Goal: Transaction & Acquisition: Purchase product/service

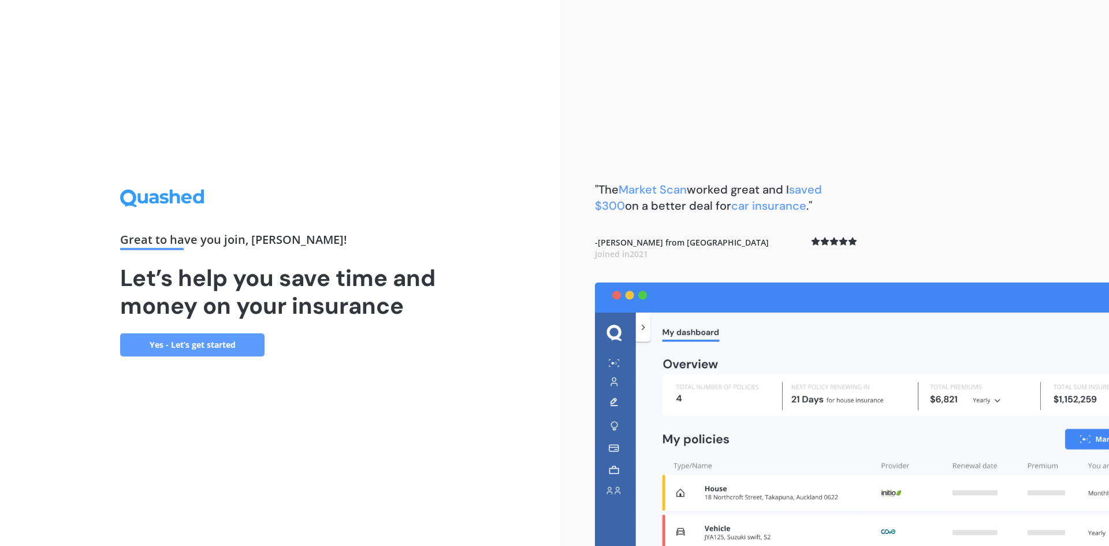
click at [224, 347] on link "Yes - Let’s get started" at bounding box center [192, 344] width 144 height 23
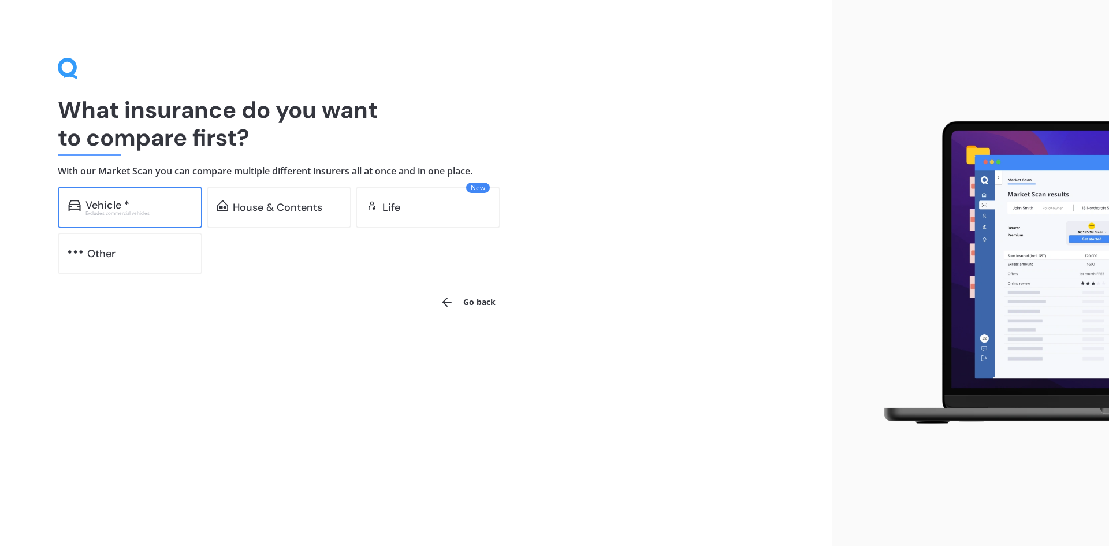
click at [149, 217] on div "Vehicle * Excludes commercial vehicles" at bounding box center [130, 208] width 144 height 42
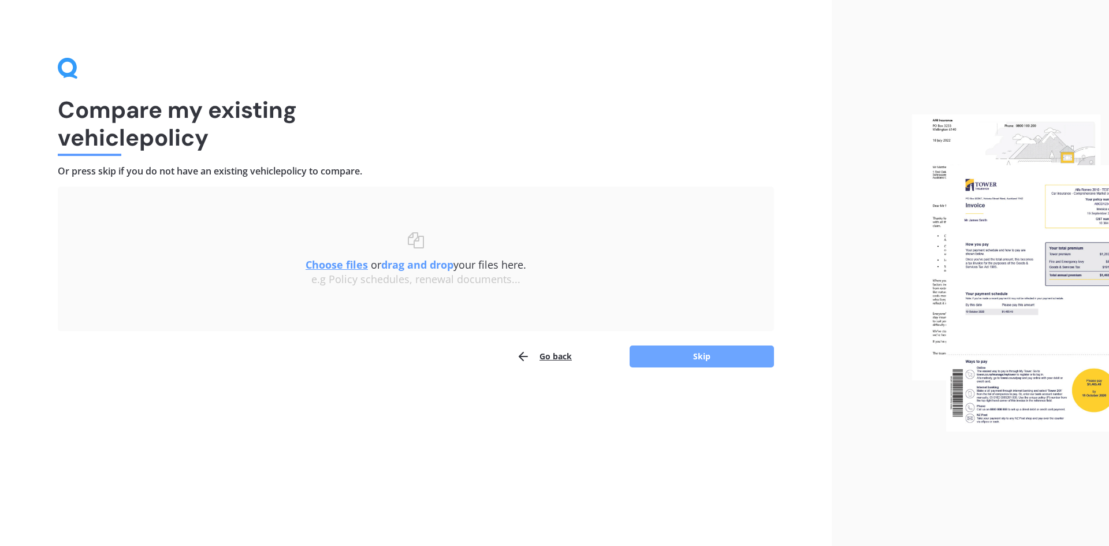
click at [684, 352] on button "Skip" at bounding box center [702, 357] width 144 height 22
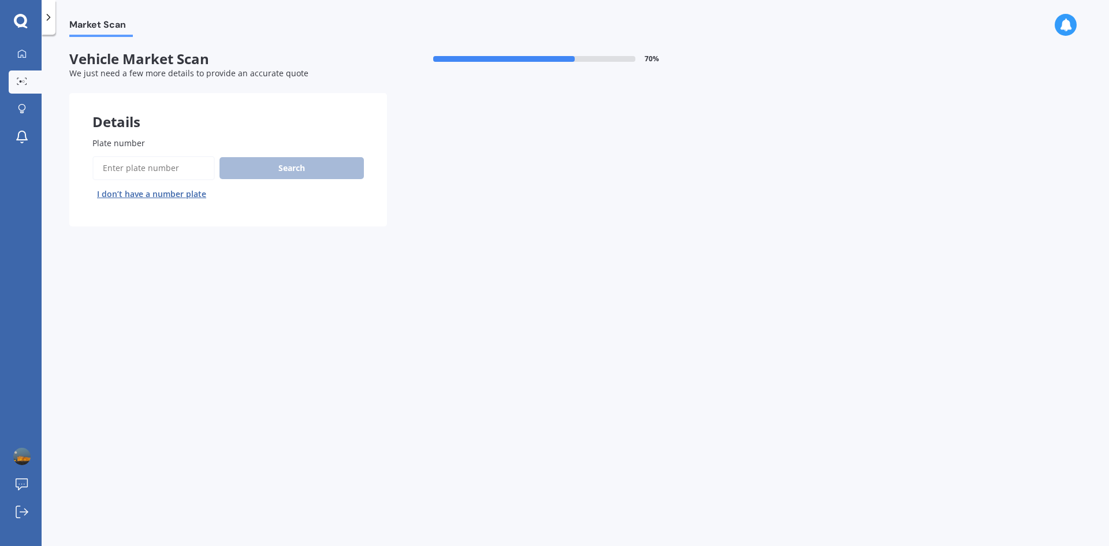
click at [150, 168] on input "Plate number" at bounding box center [153, 168] width 123 height 24
type input "QUC740"
click at [0, 0] on button "Next" at bounding box center [0, 0] width 0 height 0
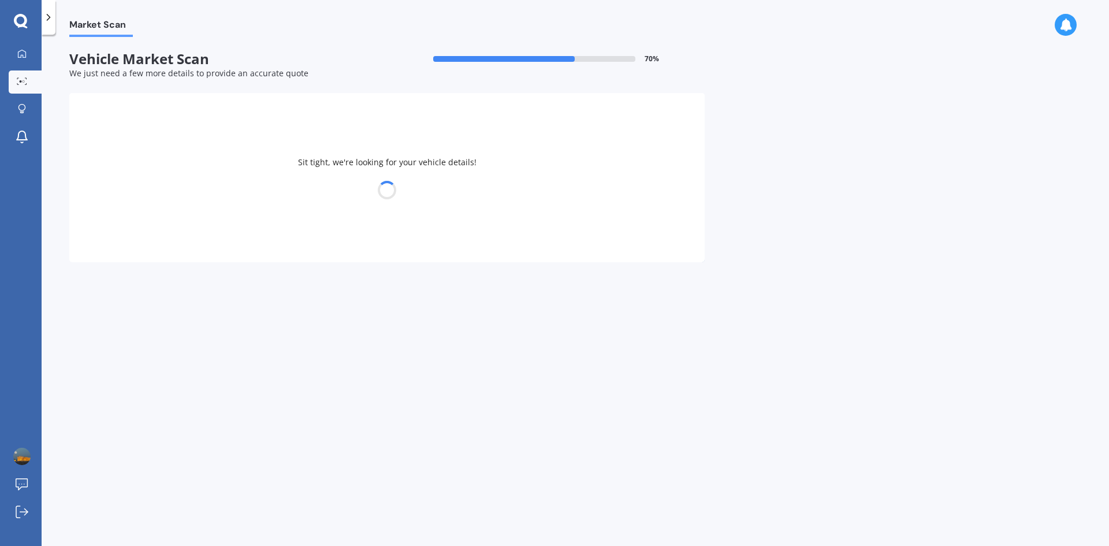
select select "HONDA"
select select "FIT"
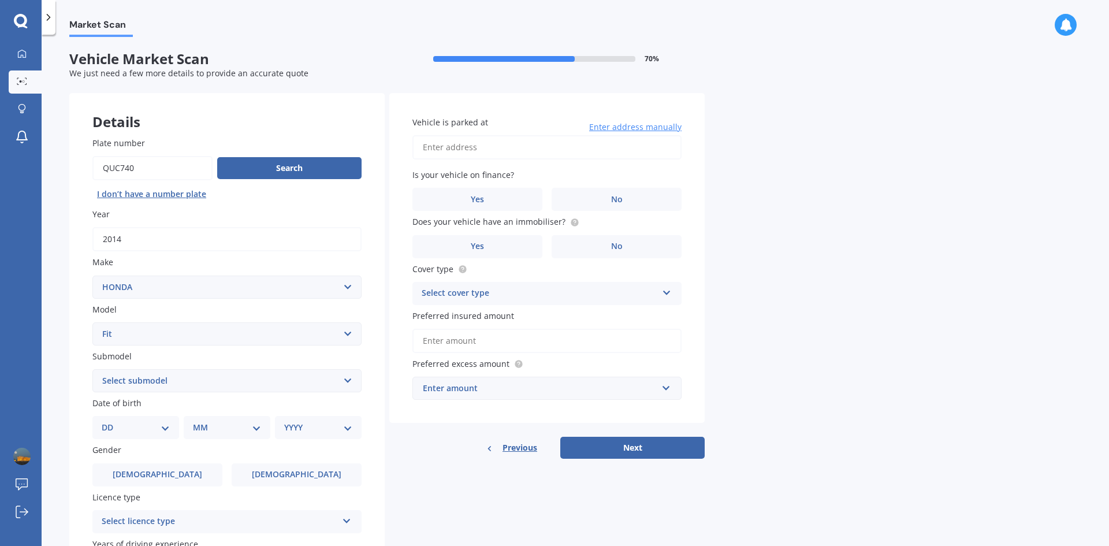
click at [204, 384] on select "Select submodel Diesel EV Hybrid Petrol" at bounding box center [226, 380] width 269 height 23
select select "PETROL"
click at [92, 369] on select "Select submodel Diesel EV Hybrid Petrol" at bounding box center [226, 380] width 269 height 23
click at [165, 429] on select "DD 01 02 03 04 05 06 07 08 09 10 11 12 13 14 15 16 17 18 19 20 21 22 23 24 25 2…" at bounding box center [136, 427] width 68 height 13
select select "07"
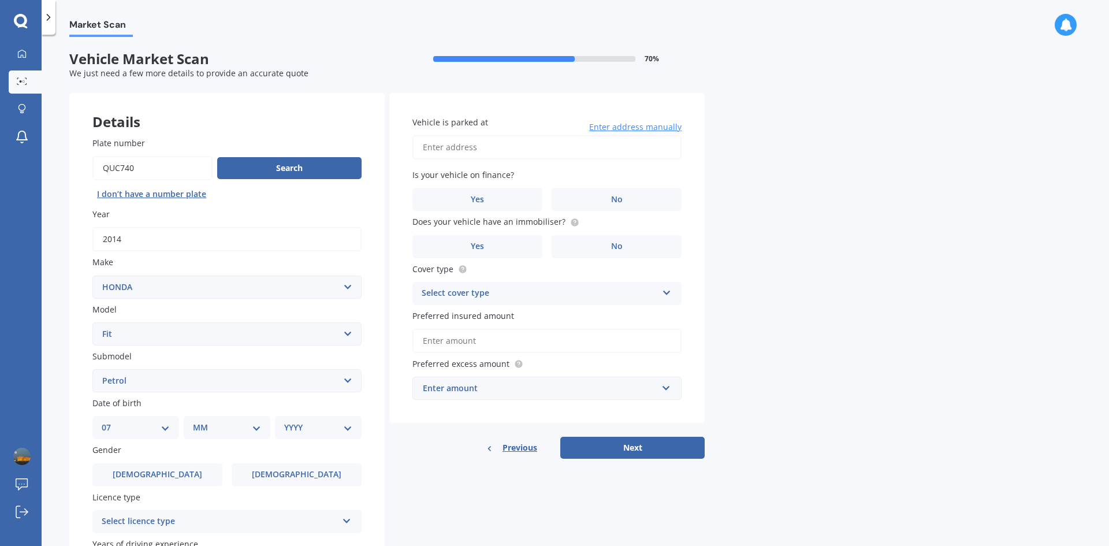
click at [111, 421] on select "DD 01 02 03 04 05 06 07 08 09 10 11 12 13 14 15 16 17 18 19 20 21 22 23 24 25 2…" at bounding box center [136, 427] width 68 height 13
click at [220, 428] on select "MM 01 02 03 04 05 06 07 08 09 10 11 12" at bounding box center [230, 427] width 64 height 13
select select "05"
click at [198, 421] on select "MM 01 02 03 04 05 06 07 08 09 10 11 12" at bounding box center [230, 427] width 64 height 13
click at [309, 427] on select "YYYY 2025 2024 2023 2022 2021 2020 2019 2018 2017 2016 2015 2014 2013 2012 2011…" at bounding box center [316, 427] width 64 height 13
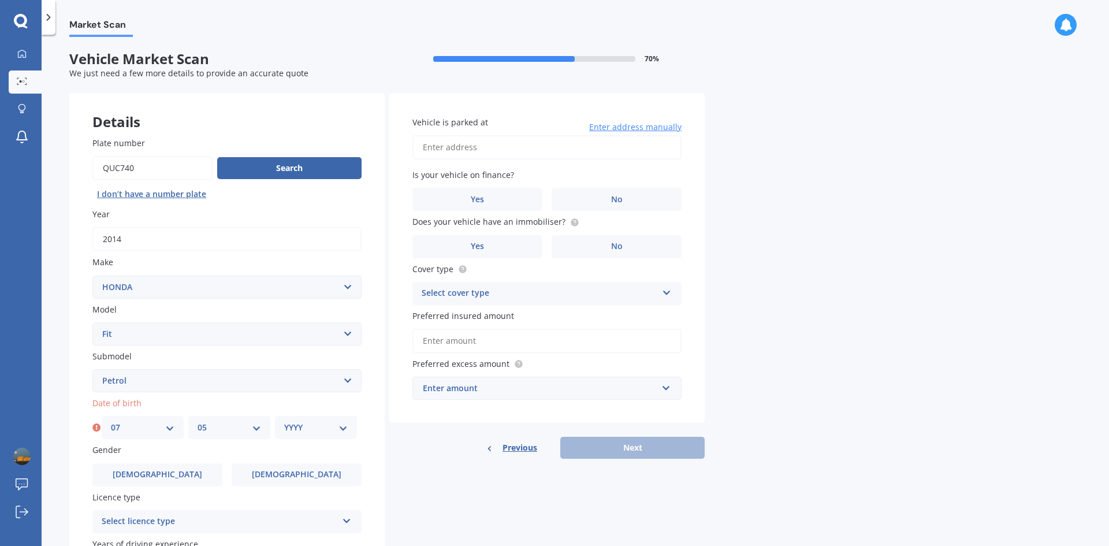
select select "1974"
click at [284, 421] on select "YYYY 2025 2024 2023 2022 2021 2020 2019 2018 2017 2016 2015 2014 2013 2012 2011…" at bounding box center [316, 427] width 64 height 13
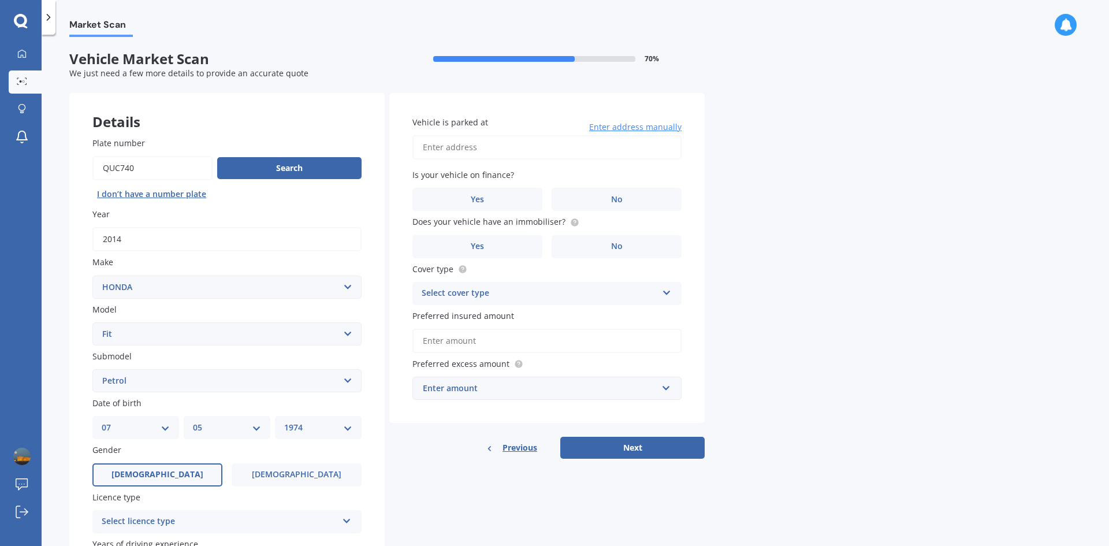
click at [159, 480] on span "[DEMOGRAPHIC_DATA]" at bounding box center [158, 475] width 92 height 10
click at [0, 0] on input "[DEMOGRAPHIC_DATA]" at bounding box center [0, 0] width 0 height 0
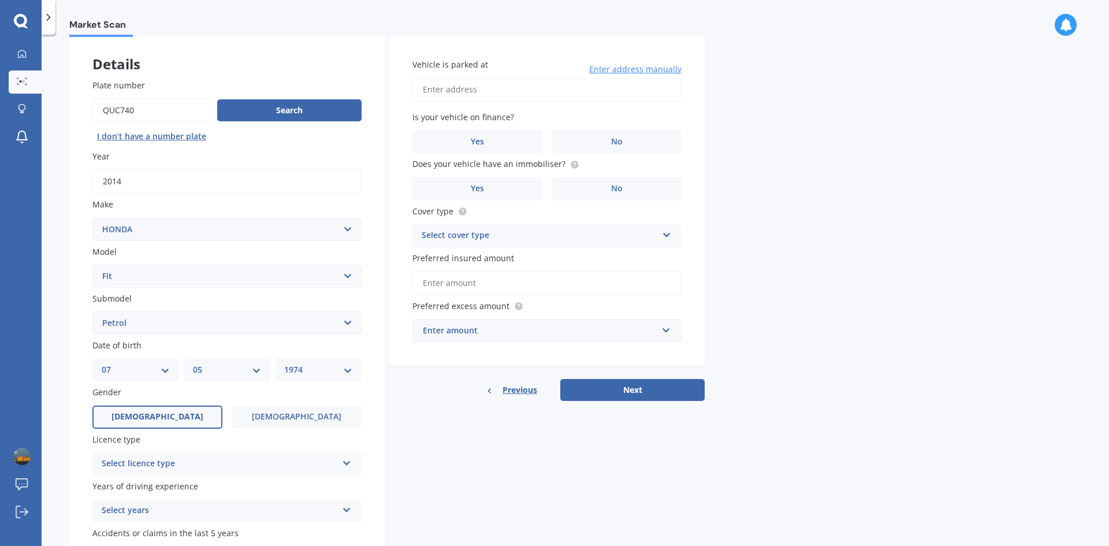
click at [179, 468] on div "Select licence type" at bounding box center [220, 464] width 236 height 14
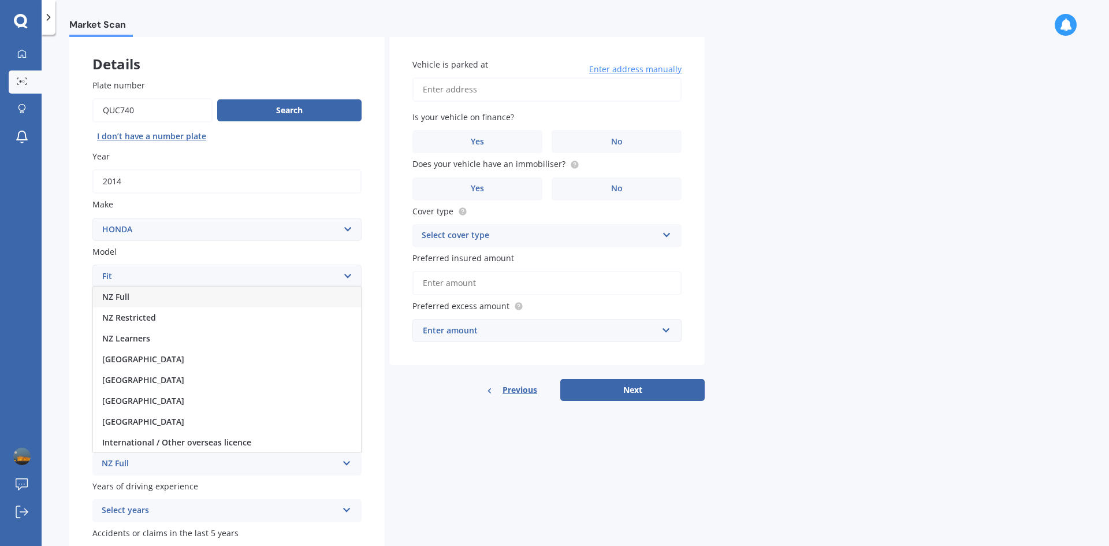
click at [159, 305] on div "NZ Full" at bounding box center [227, 297] width 268 height 21
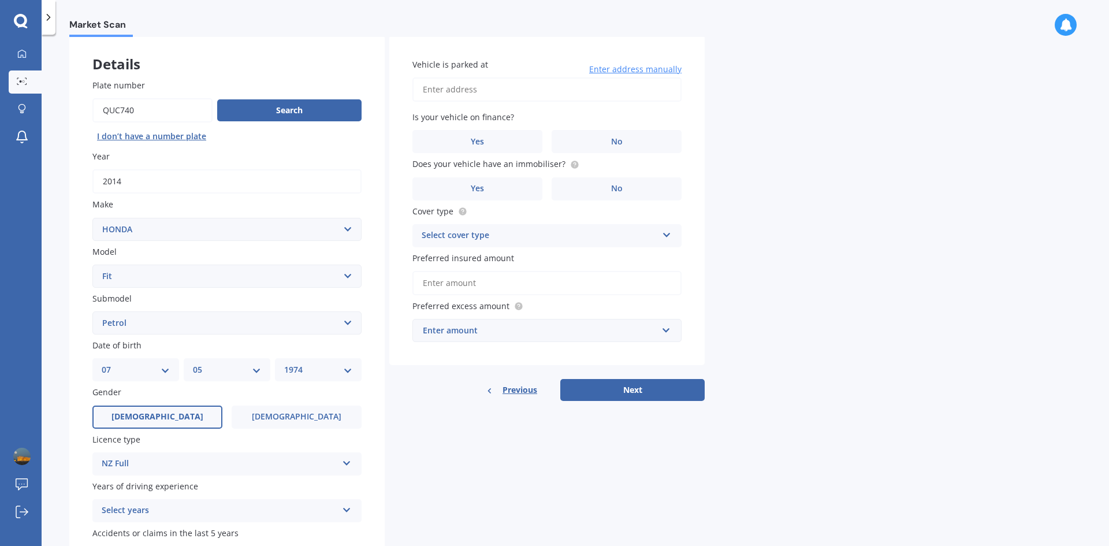
scroll to position [116, 0]
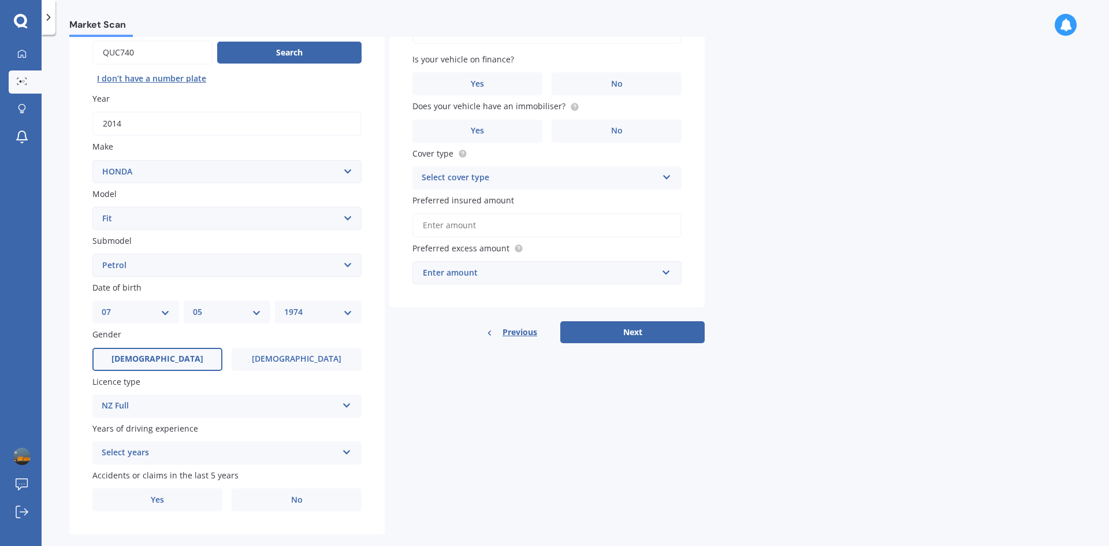
click at [160, 451] on div "Select years" at bounding box center [220, 453] width 236 height 14
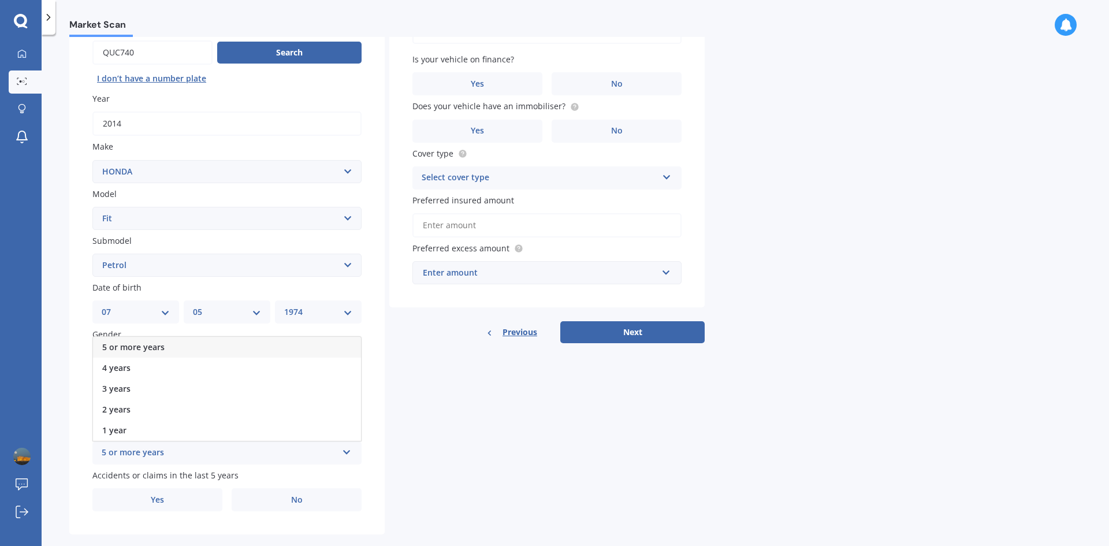
click at [150, 348] on span "5 or more years" at bounding box center [133, 347] width 62 height 11
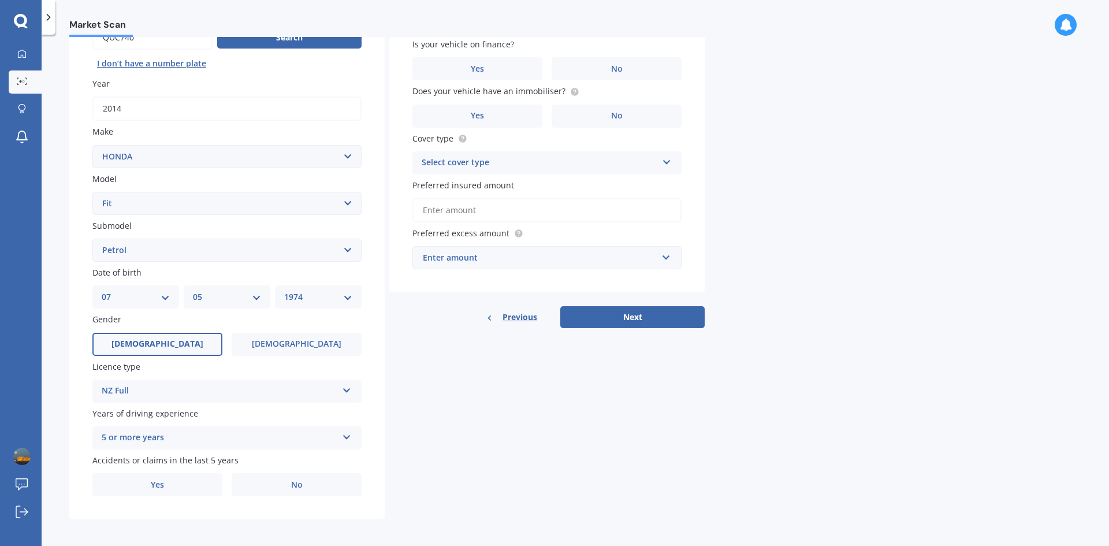
scroll to position [134, 0]
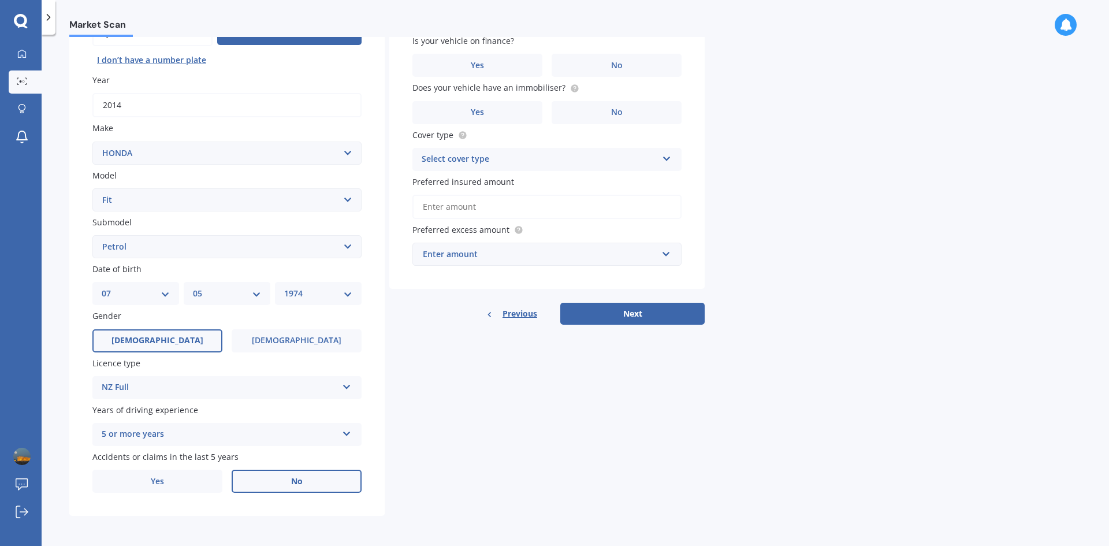
click at [291, 483] on span "No" at bounding box center [297, 482] width 12 height 10
click at [0, 0] on input "No" at bounding box center [0, 0] width 0 height 0
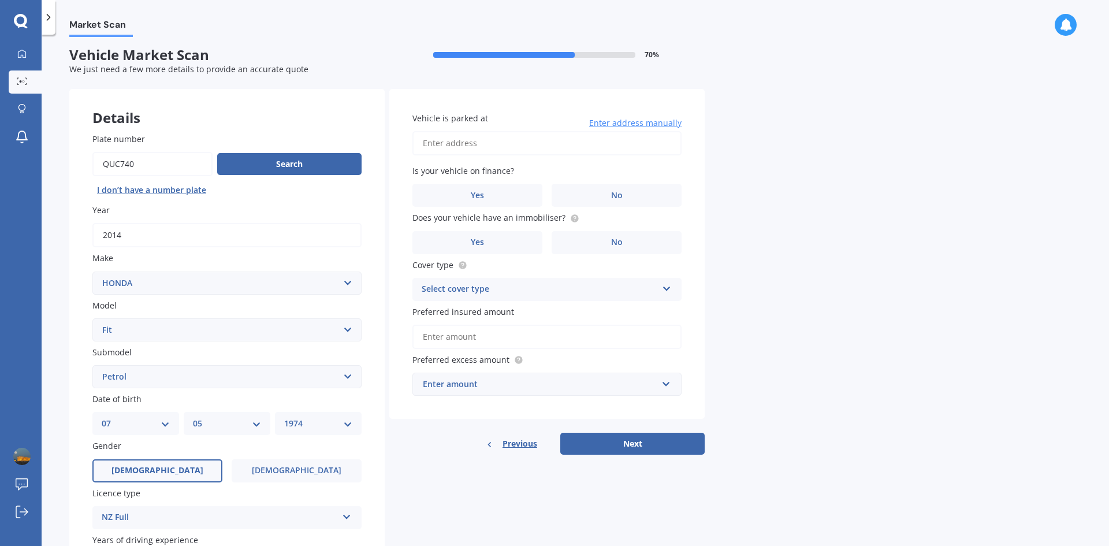
scroll to position [0, 0]
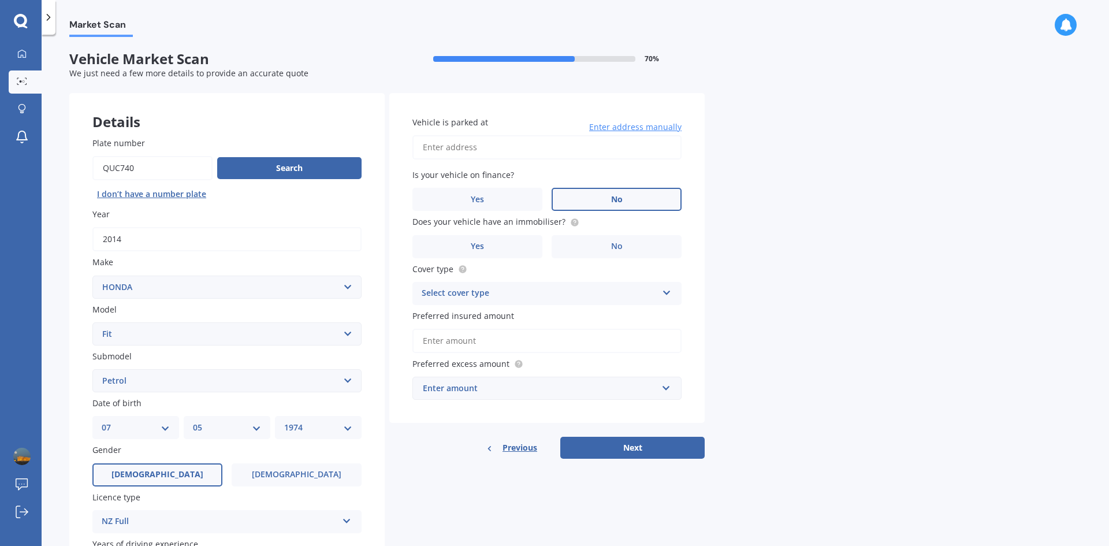
click at [591, 198] on label "No" at bounding box center [617, 199] width 130 height 23
click at [0, 0] on input "No" at bounding box center [0, 0] width 0 height 0
click at [491, 248] on label "Yes" at bounding box center [478, 246] width 130 height 23
click at [0, 0] on input "Yes" at bounding box center [0, 0] width 0 height 0
click at [494, 294] on div "Select cover type" at bounding box center [540, 294] width 236 height 14
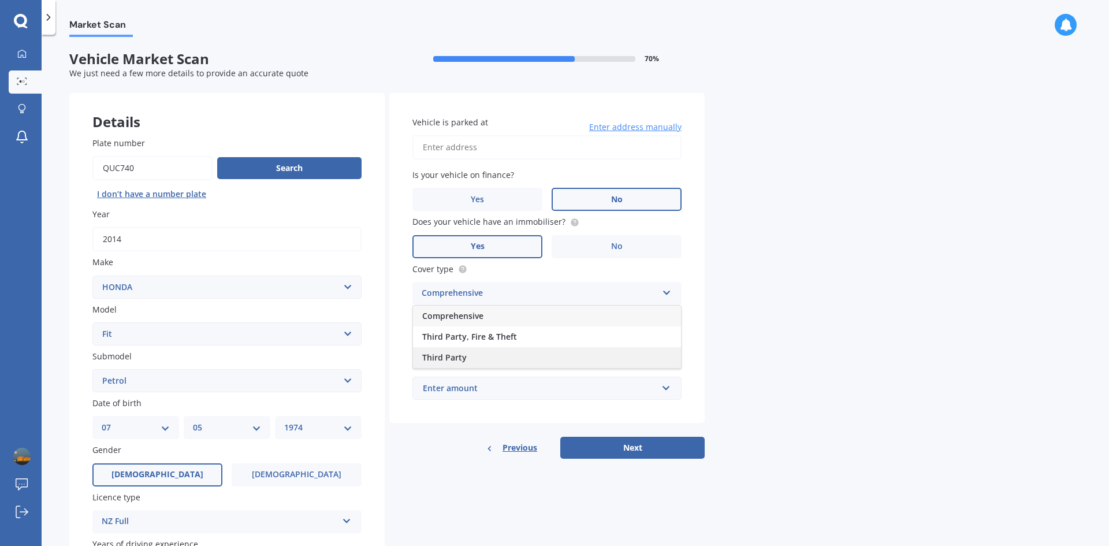
click at [486, 358] on div "Third Party" at bounding box center [547, 357] width 268 height 21
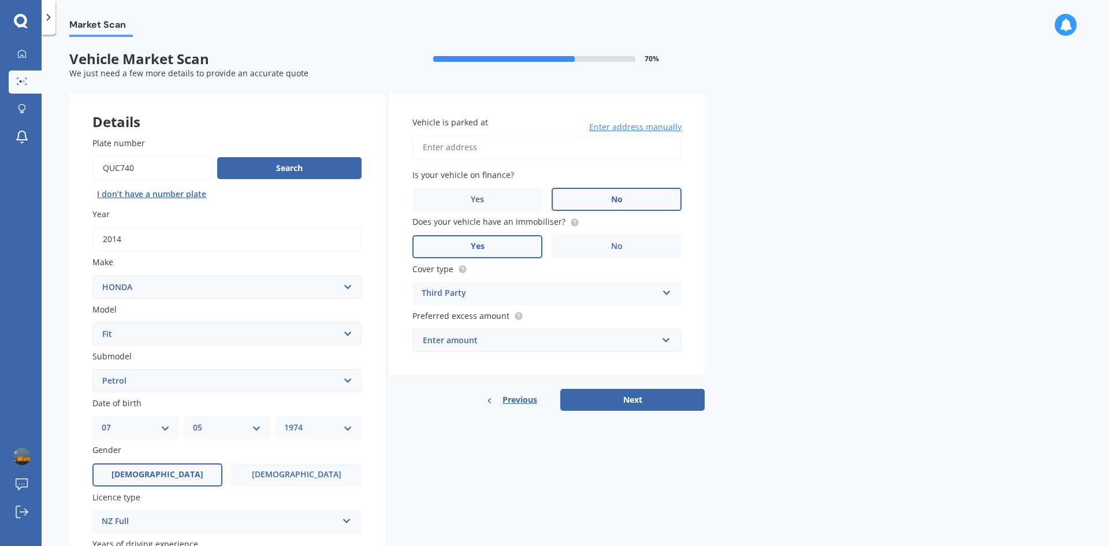
click at [499, 343] on div "Enter amount" at bounding box center [540, 340] width 235 height 13
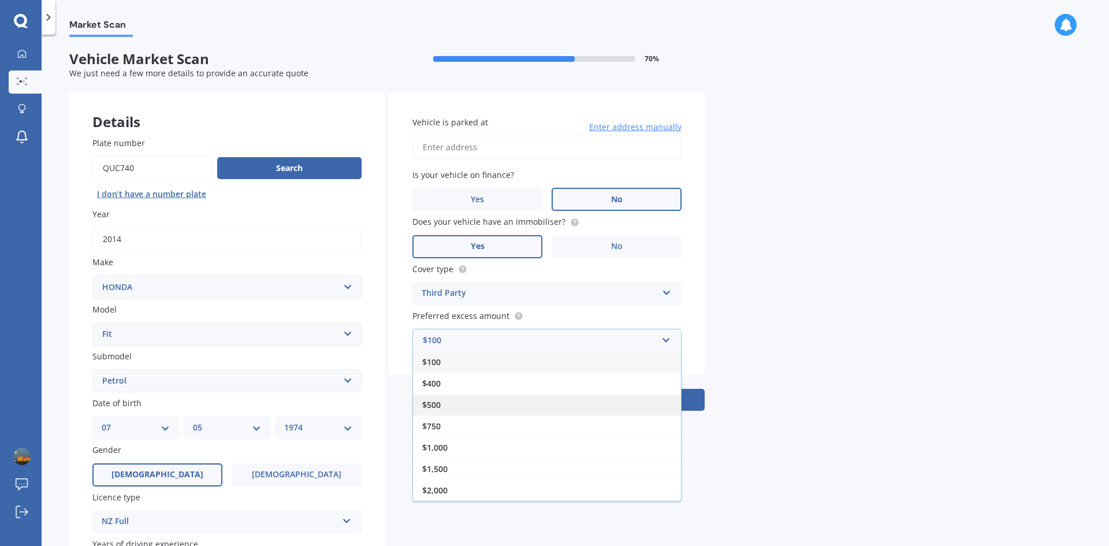
click at [470, 401] on div "$500" at bounding box center [547, 404] width 268 height 21
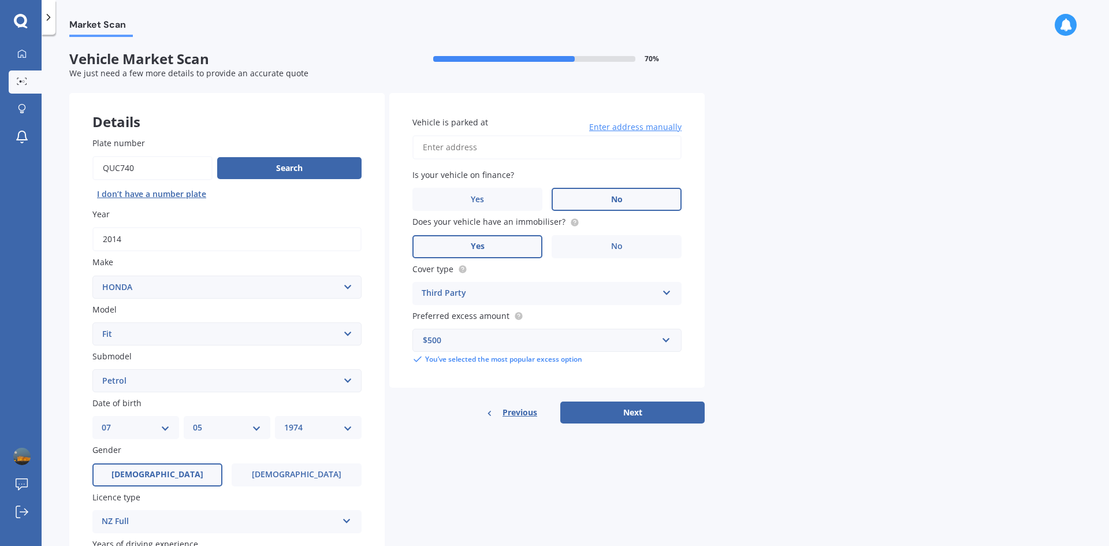
click at [449, 143] on input "Vehicle is parked at" at bounding box center [547, 147] width 269 height 24
click at [526, 149] on input "16 Cantina Avenue BayviewAUCKLAND 0629" at bounding box center [547, 147] width 269 height 24
type input "16 Cantina Avenue, Bayview, Auckland 0629"
click at [677, 415] on button "Next" at bounding box center [633, 413] width 144 height 22
select select "07"
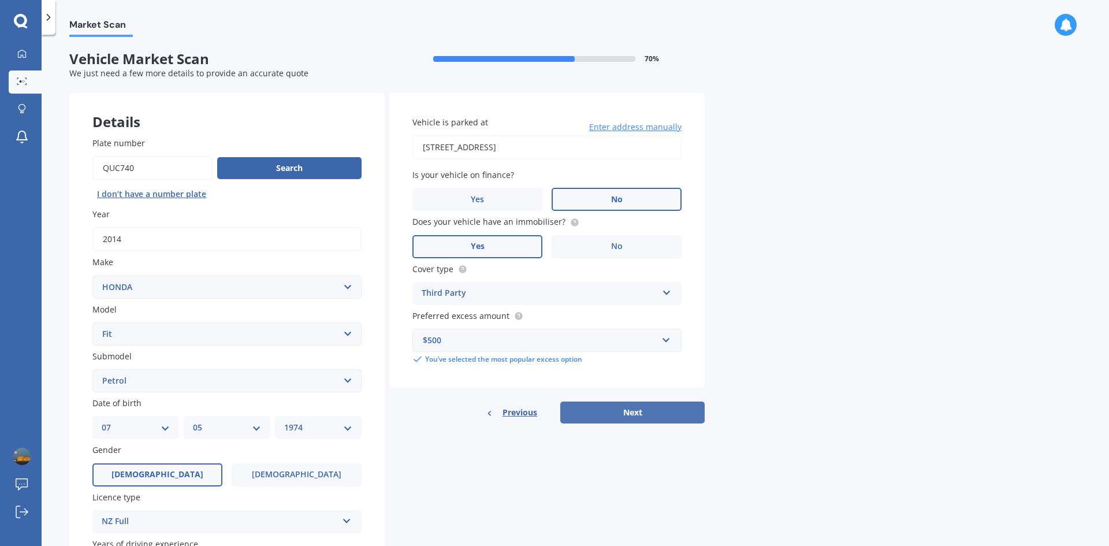
select select "05"
select select "1974"
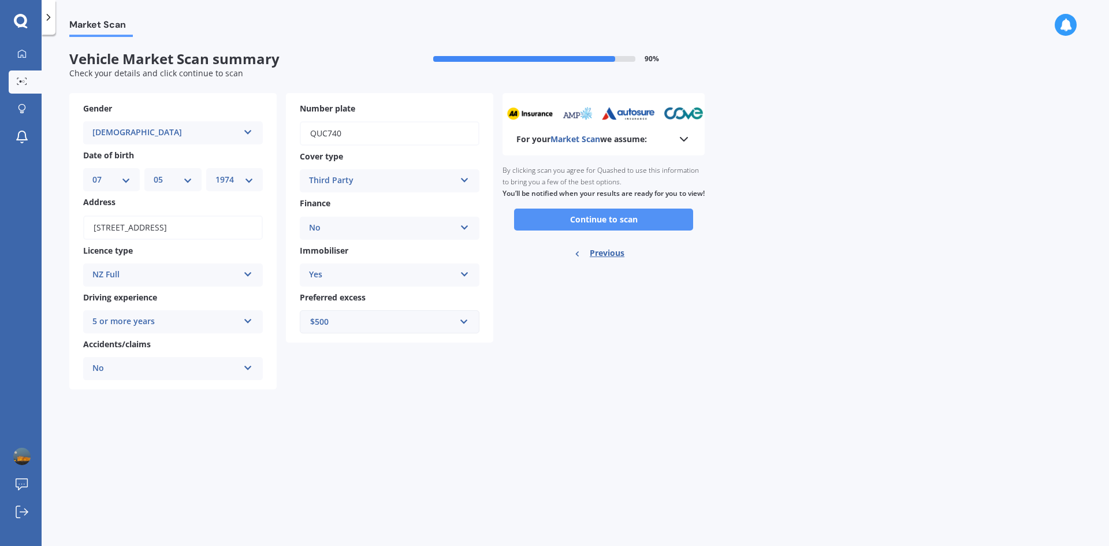
click at [563, 231] on button "Continue to scan" at bounding box center [603, 220] width 179 height 22
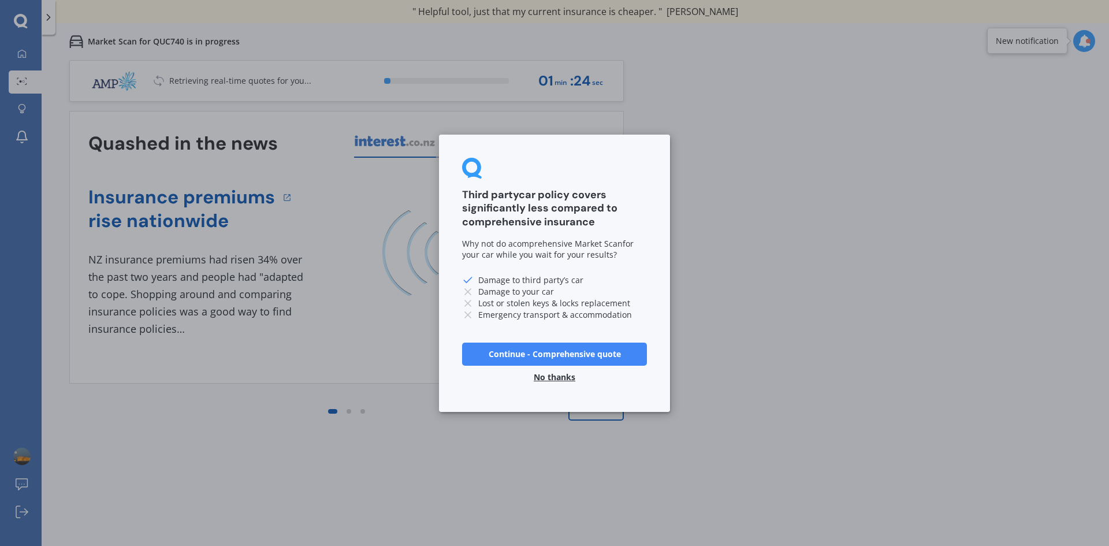
click at [566, 381] on button "No thanks" at bounding box center [554, 376] width 55 height 23
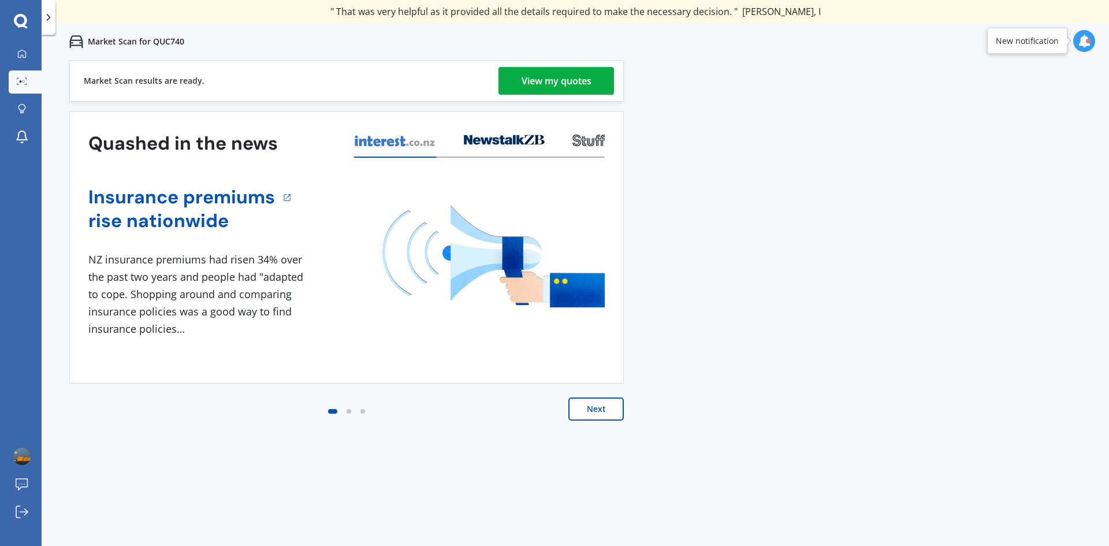
click at [573, 87] on div "View my quotes" at bounding box center [557, 81] width 70 height 28
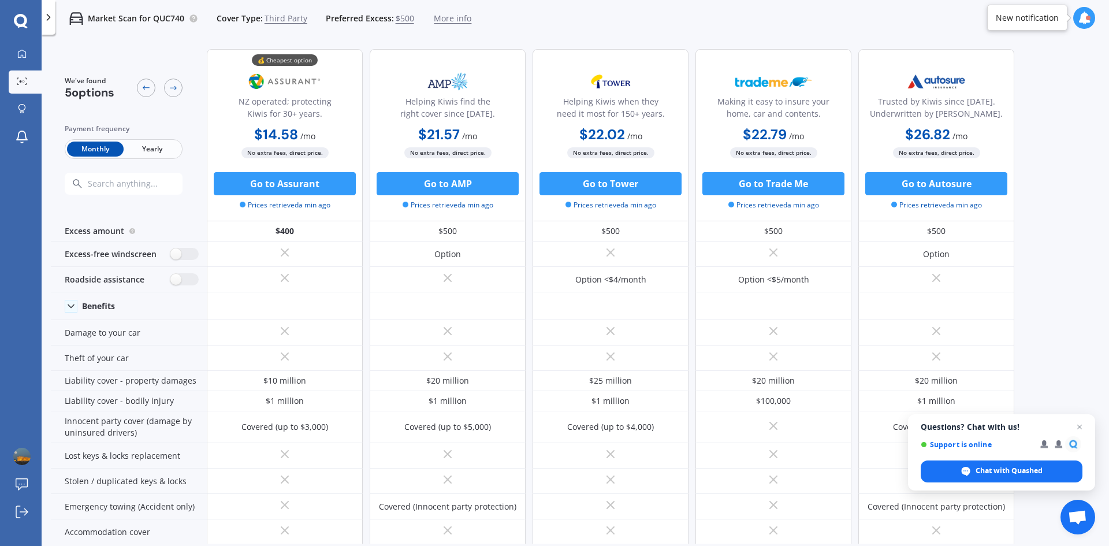
click at [164, 148] on span "Yearly" at bounding box center [152, 149] width 57 height 15
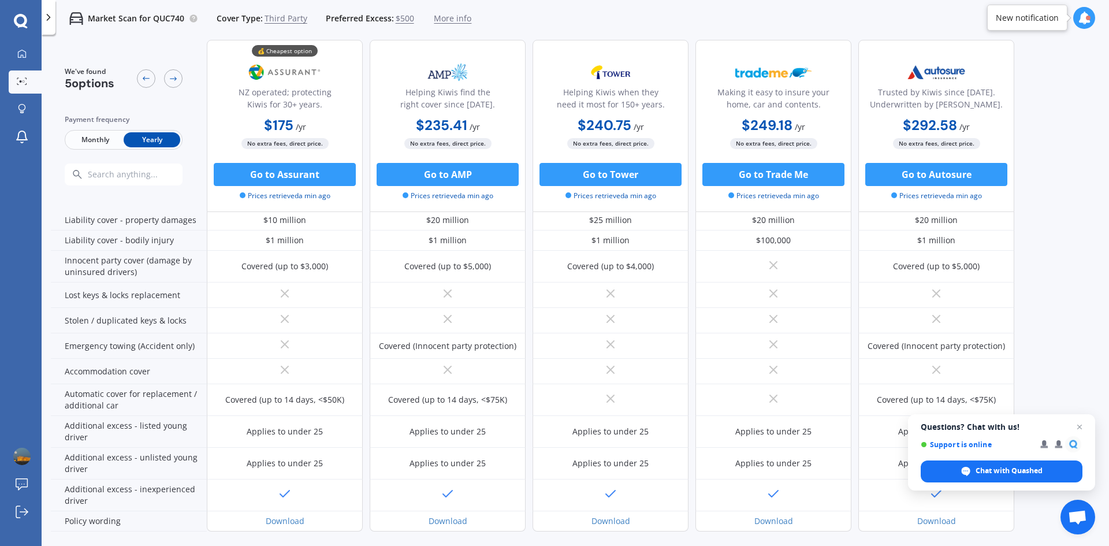
scroll to position [202, 0]
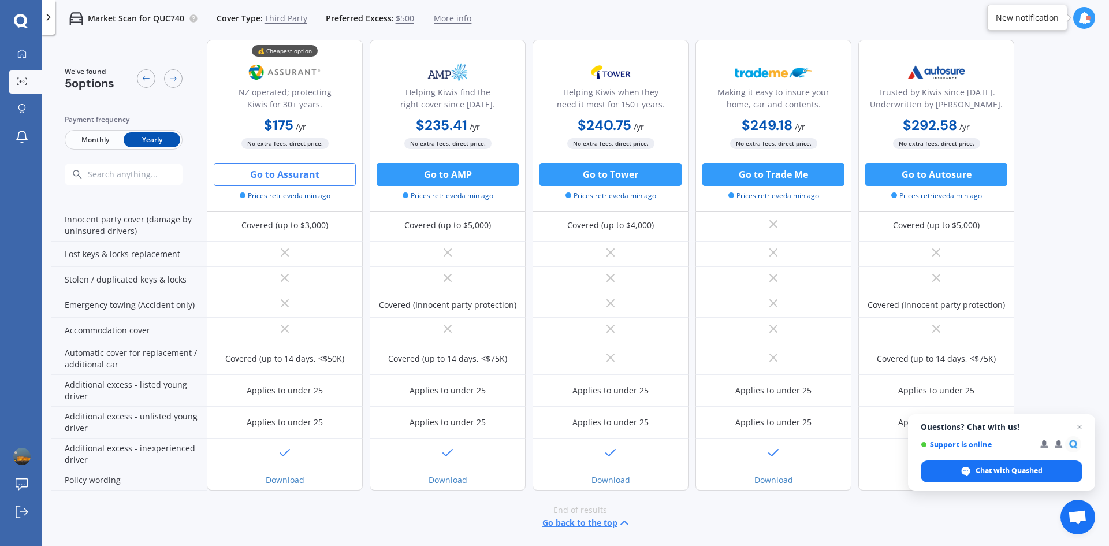
click at [298, 182] on button "Go to Assurant" at bounding box center [285, 174] width 142 height 23
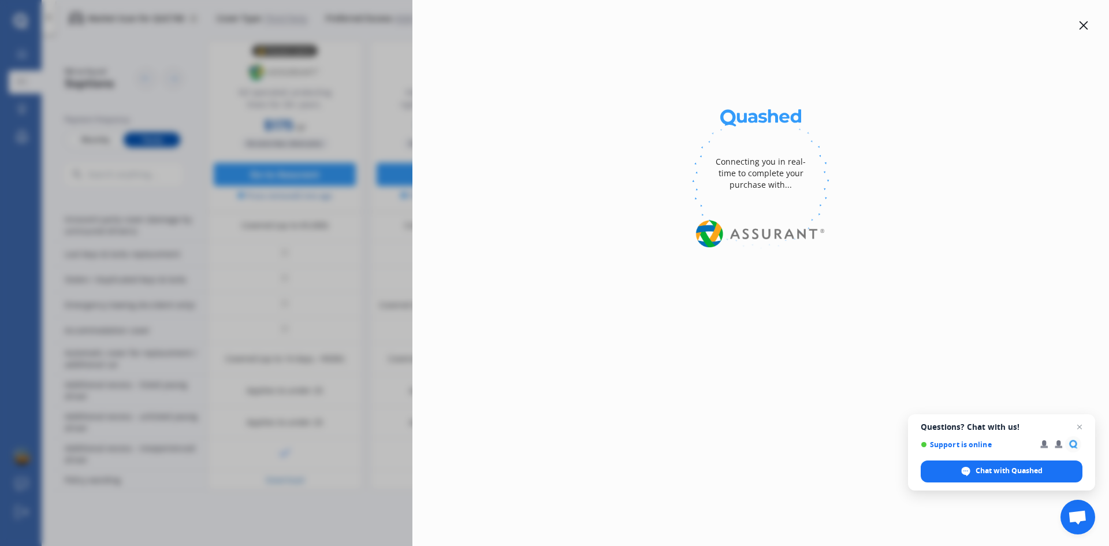
select select "Yearly"
select select "3rd party"
select select "0"
select select "North Shore"
select select "HONDA"
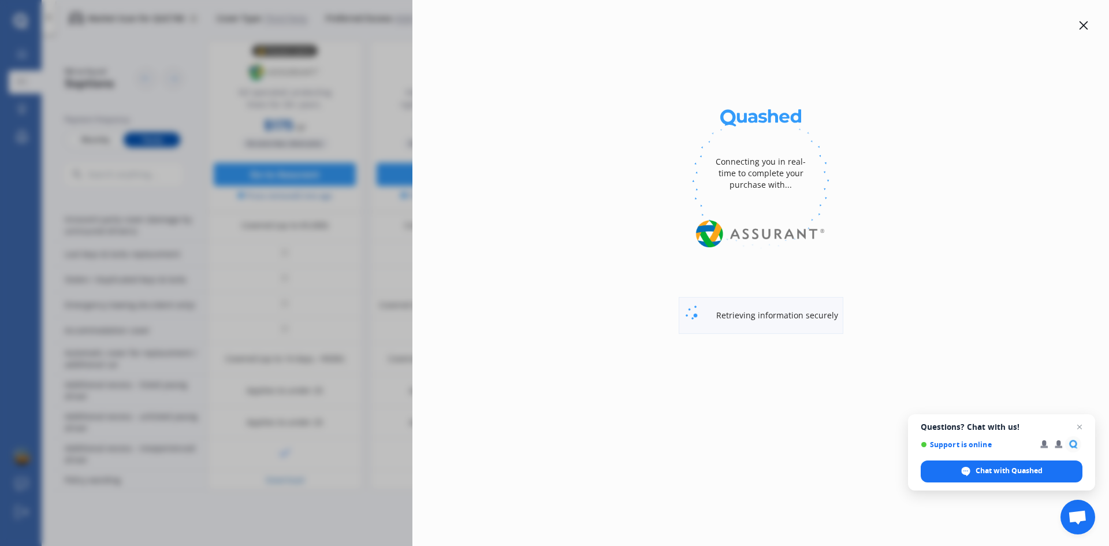
select select "FIT"
select select "PETROL"
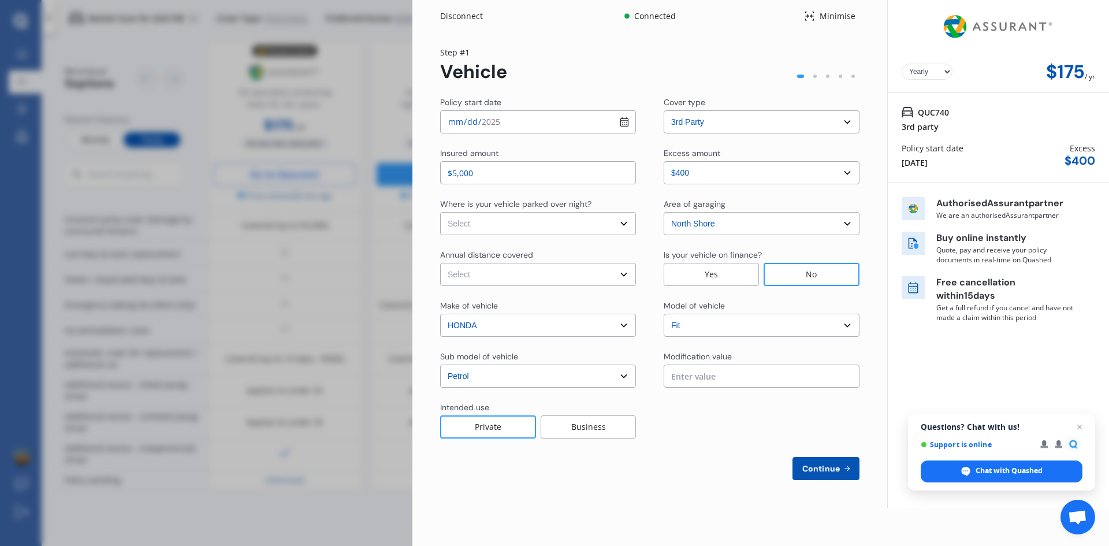
click at [506, 227] on select "Select In a garage On own property On street or road" at bounding box center [538, 223] width 196 height 23
select select "In a garage"
click at [440, 212] on select "Select In a garage On own property On street or road" at bounding box center [538, 223] width 196 height 23
click at [505, 272] on select "Select Low (less than 15,000km per year) Average (15,000-30,000km per year) Hig…" at bounding box center [538, 274] width 196 height 23
select select "15000"
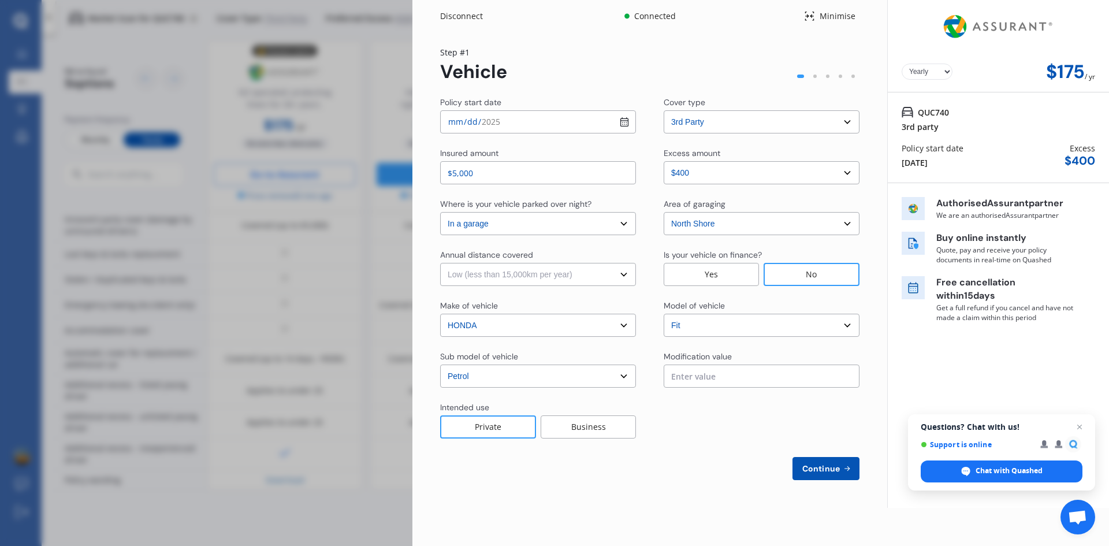
click at [440, 263] on select "Select Low (less than 15,000km per year) Average (15,000-30,000km per year) Hig…" at bounding box center [538, 274] width 196 height 23
click at [499, 430] on div "Private" at bounding box center [488, 426] width 96 height 23
click at [762, 176] on select "Select excess amount $400" at bounding box center [762, 172] width 196 height 23
click at [826, 465] on span "Continue" at bounding box center [821, 468] width 42 height 9
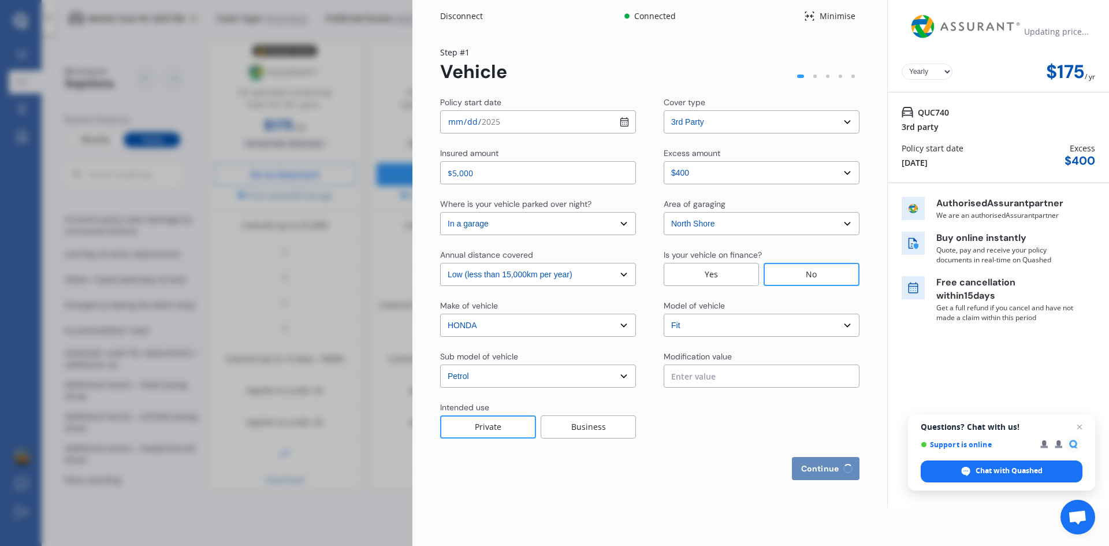
select select "Mr"
select select "07"
select select "05"
select select "1974"
select select "full"
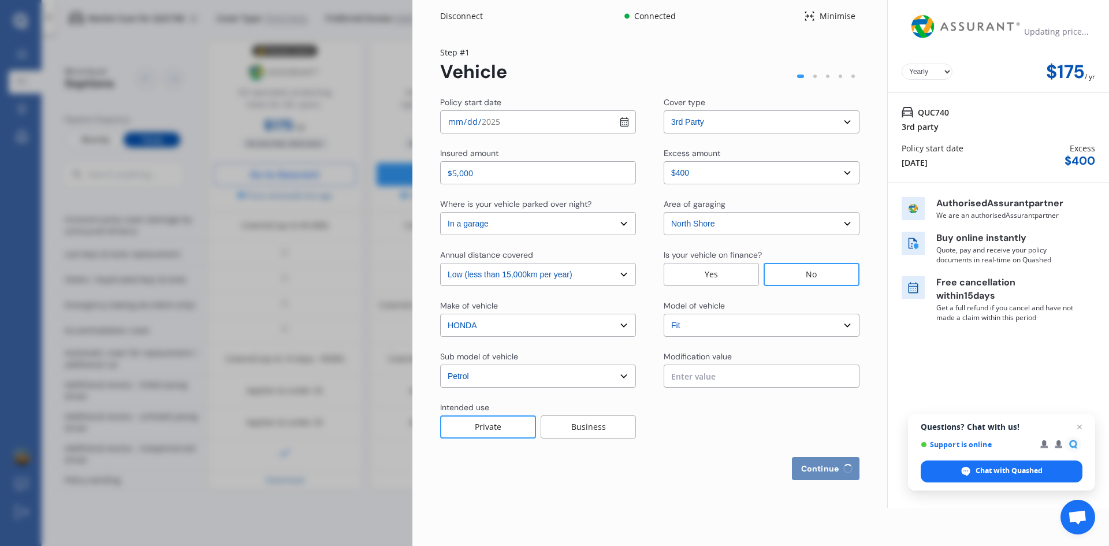
select select "more than 4 years"
select select "New Zealand"
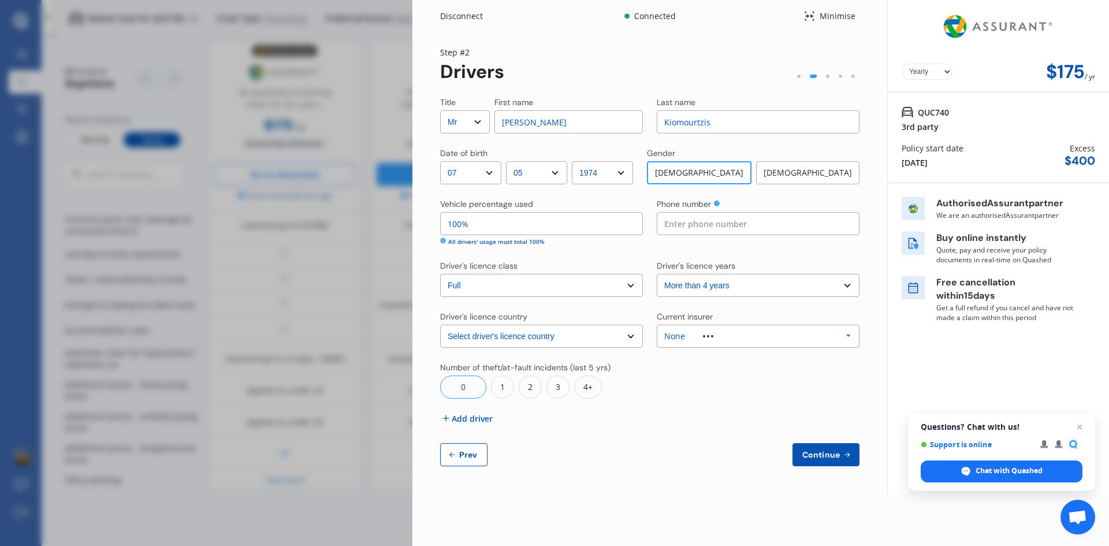
click at [801, 289] on select "Select driver's licence years Less than 1 year 1-2 years 2-4 years More than 4 …" at bounding box center [758, 285] width 203 height 23
click at [727, 337] on div "None" at bounding box center [698, 336] width 67 height 8
click at [572, 499] on div "Disconnect Connected Minimise Yearly Monthly $175 / yr Step # 2 Drivers Title S…" at bounding box center [761, 273] width 697 height 546
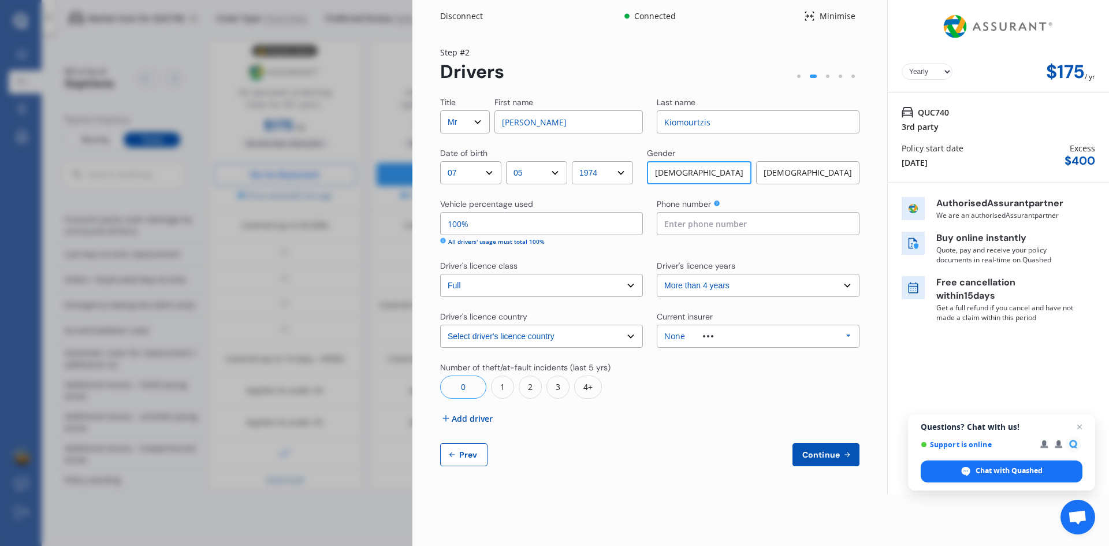
click at [469, 389] on div "0" at bounding box center [463, 387] width 46 height 23
click at [827, 458] on span "Continue" at bounding box center [821, 454] width 42 height 9
click at [682, 228] on input at bounding box center [758, 223] width 203 height 23
type input "0204341074"
click at [831, 453] on span "Continue" at bounding box center [821, 454] width 42 height 9
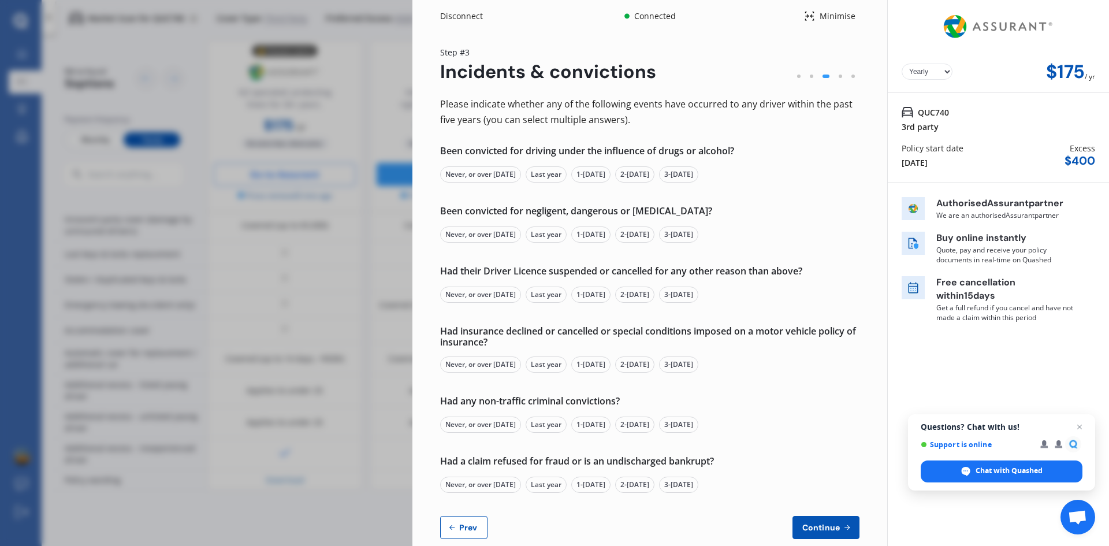
click at [506, 176] on div "Never, or over 5 yrs ago" at bounding box center [480, 174] width 81 height 16
click at [491, 236] on div "Never, or over 5 yrs ago" at bounding box center [480, 235] width 81 height 16
click at [491, 296] on div "Never, or over 5 yrs ago" at bounding box center [480, 295] width 81 height 16
click at [501, 366] on div "Never, or over 5 yrs ago" at bounding box center [480, 365] width 81 height 16
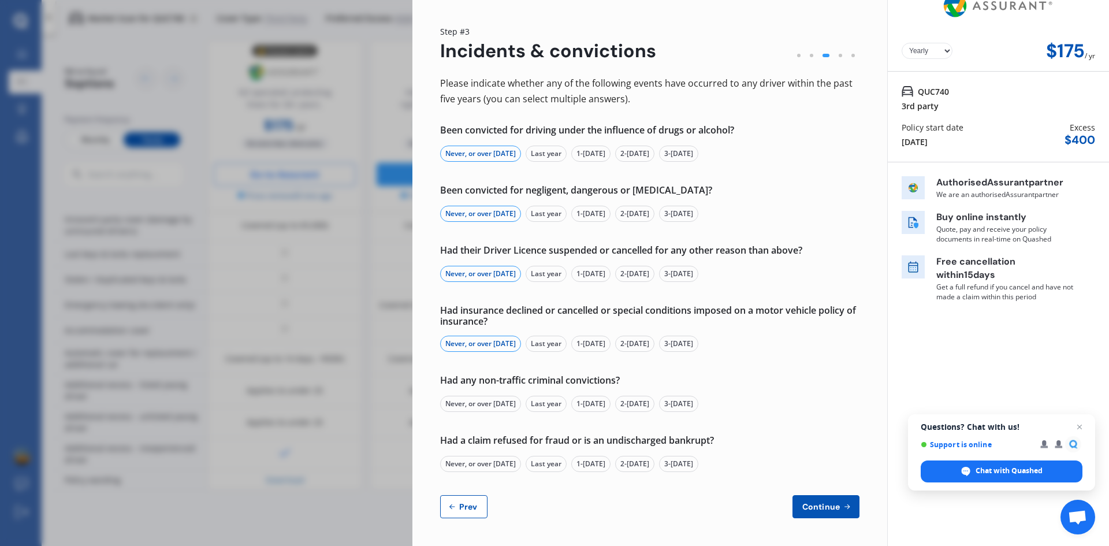
click at [499, 402] on div "Never, or over 5 yrs ago" at bounding box center [480, 404] width 81 height 16
click at [503, 470] on div "Never, or over 5 yrs ago" at bounding box center [480, 464] width 81 height 16
click at [822, 508] on span "Continue" at bounding box center [821, 506] width 42 height 9
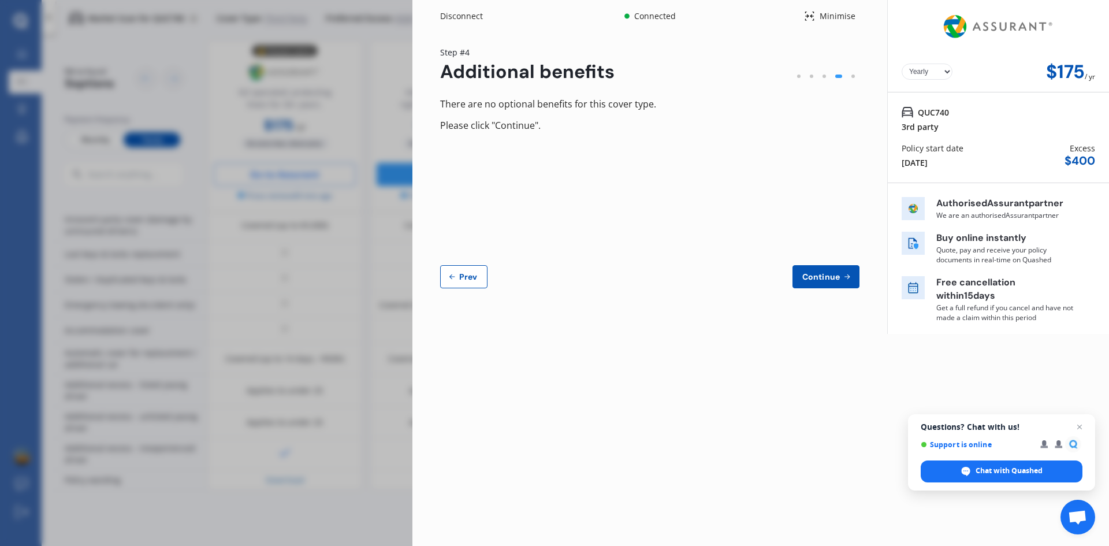
scroll to position [0, 0]
click at [806, 273] on span "Continue" at bounding box center [821, 276] width 42 height 9
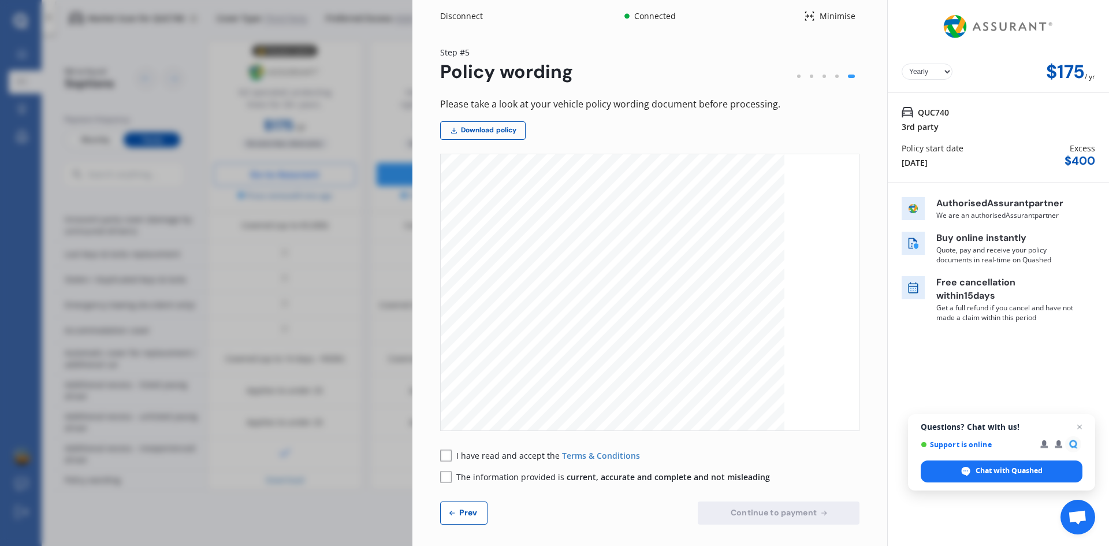
click at [478, 518] on button "Prev" at bounding box center [463, 513] width 47 height 23
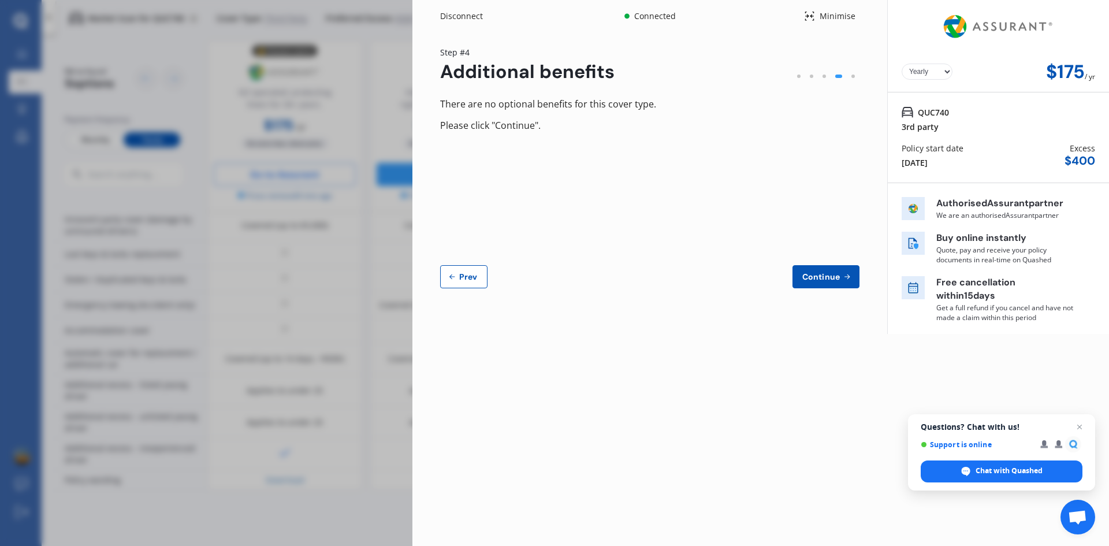
click at [456, 276] on icon at bounding box center [452, 276] width 9 height 9
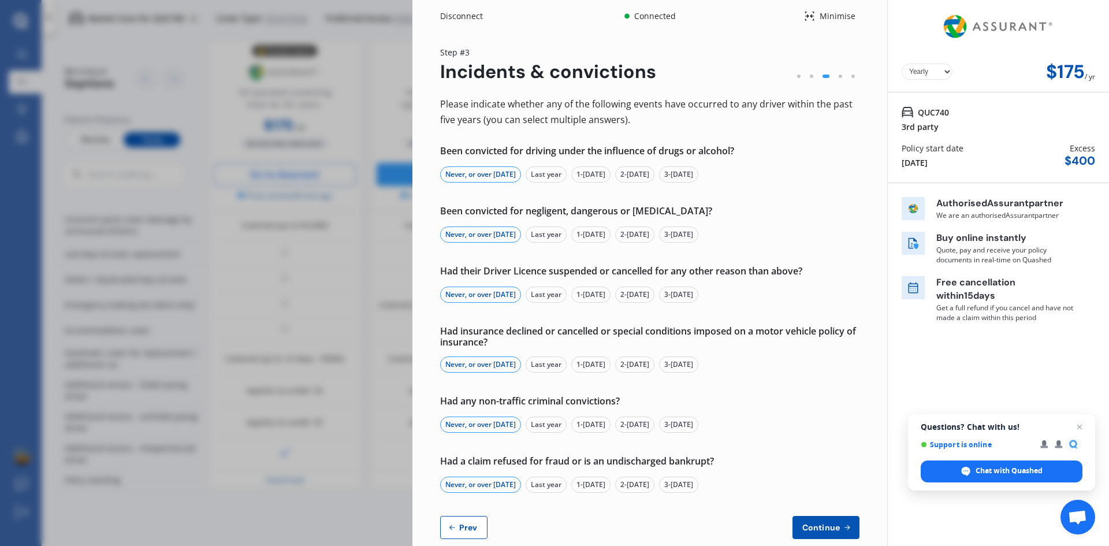
click at [483, 525] on button "Prev" at bounding box center [463, 527] width 47 height 23
select select "Mr"
select select "07"
select select "05"
select select "1974"
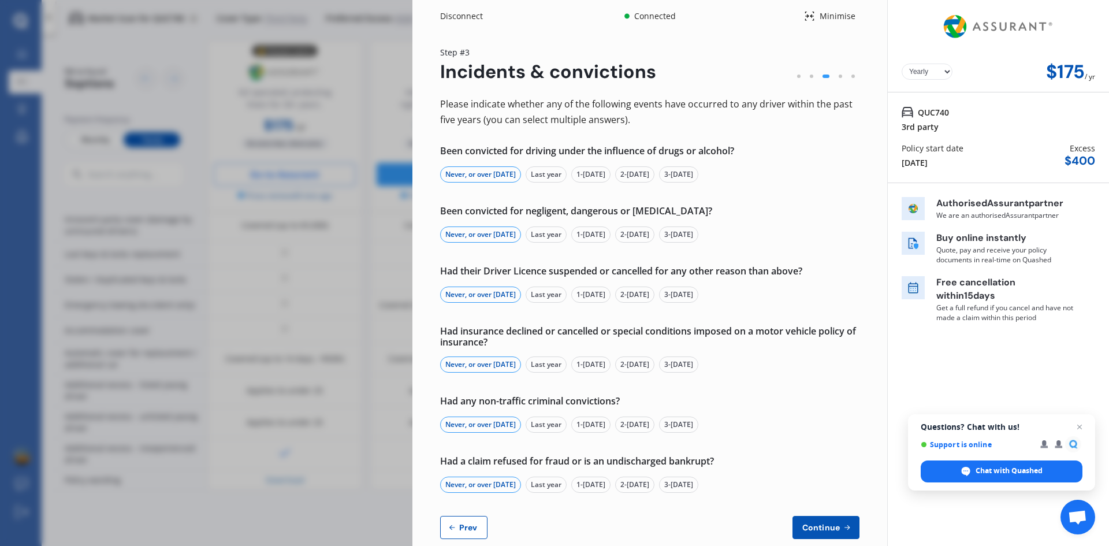
select select "full"
select select "more than 4 years"
select select "New Zealand"
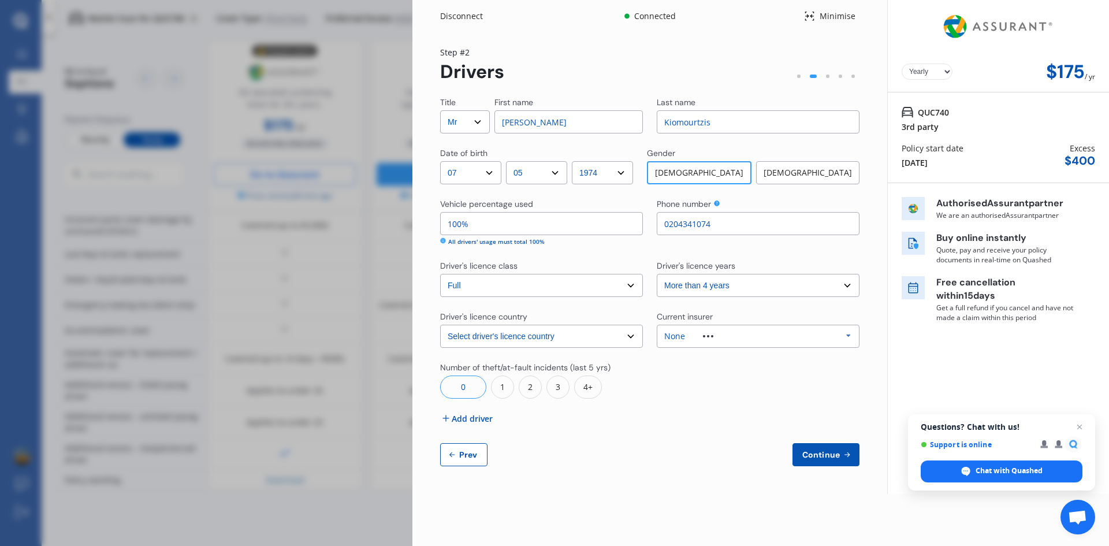
click at [465, 455] on span "Prev" at bounding box center [468, 454] width 23 height 9
select select "3rd party"
select select "0"
select select "In a garage"
select select "North Shore"
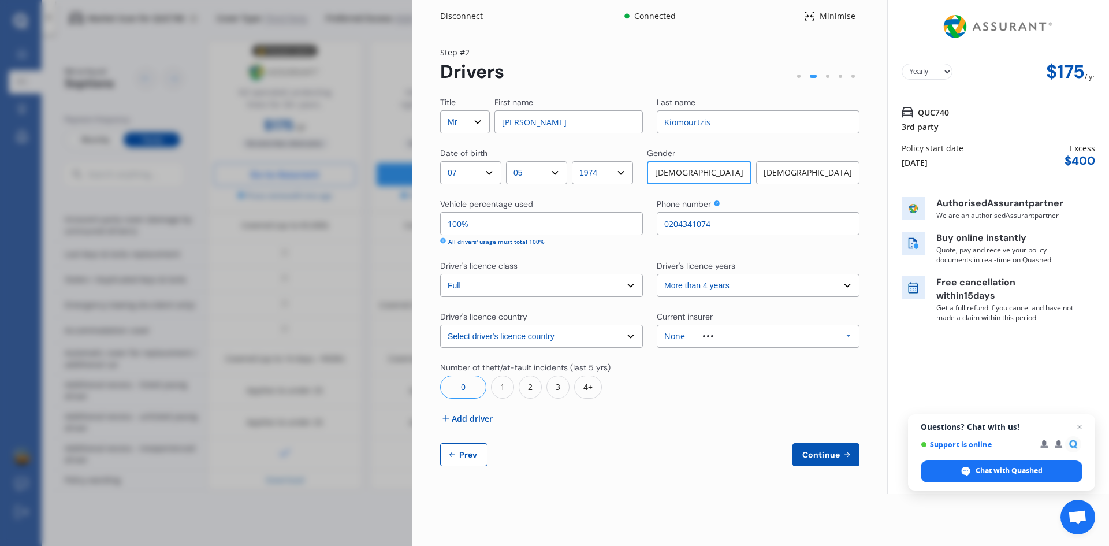
select select "15000"
select select "HONDA"
select select "FIT"
select select "PETROL"
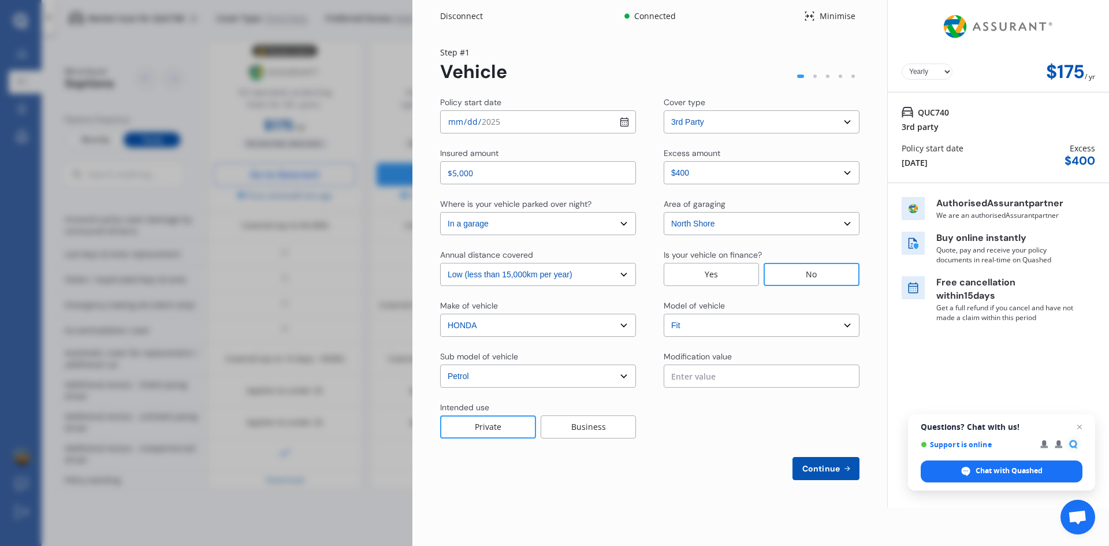
click at [771, 126] on select "Select cover type 3rd Party 3rd Party Fire & Theft Full" at bounding box center [762, 121] width 196 height 23
select select "3rd partyfiretheft"
click at [664, 110] on select "Select cover type 3rd Party 3rd Party Fire & Theft Full" at bounding box center [762, 121] width 196 height 23
click at [821, 468] on span "Continue" at bounding box center [821, 468] width 42 height 9
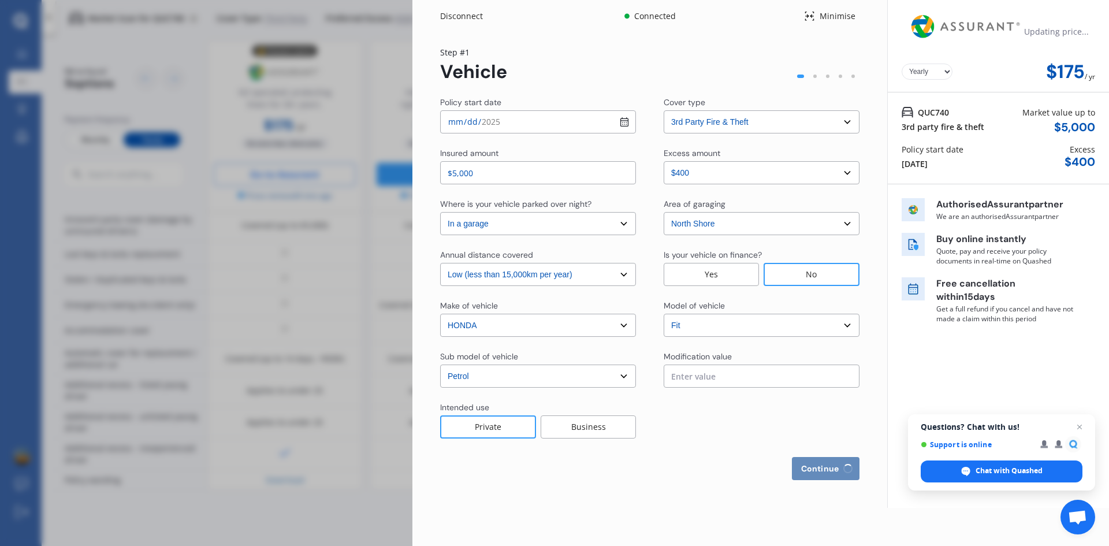
select select "Mr"
select select "07"
select select "05"
select select "1974"
select select "full"
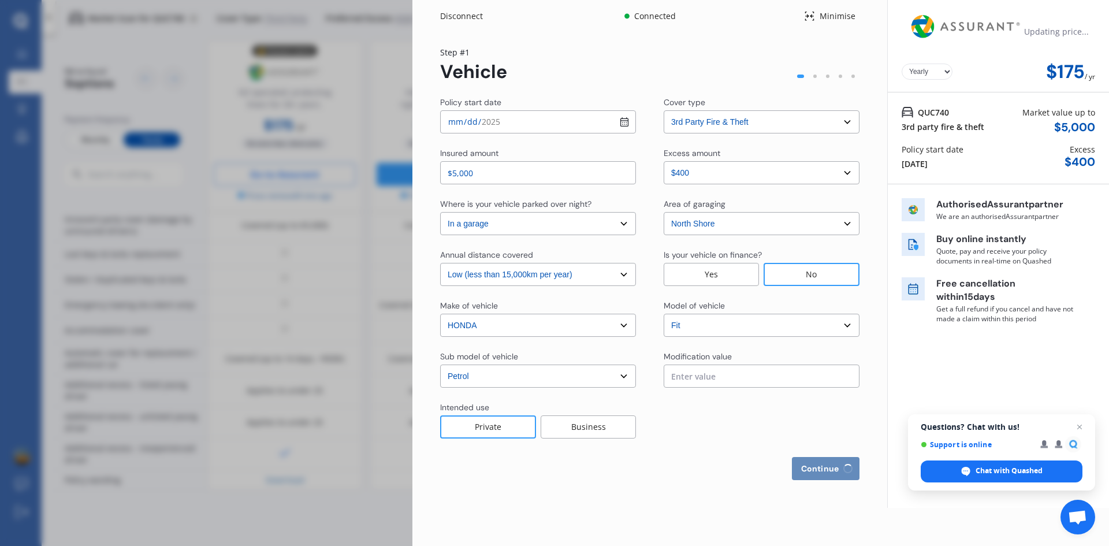
select select "more than 4 years"
select select "New Zealand"
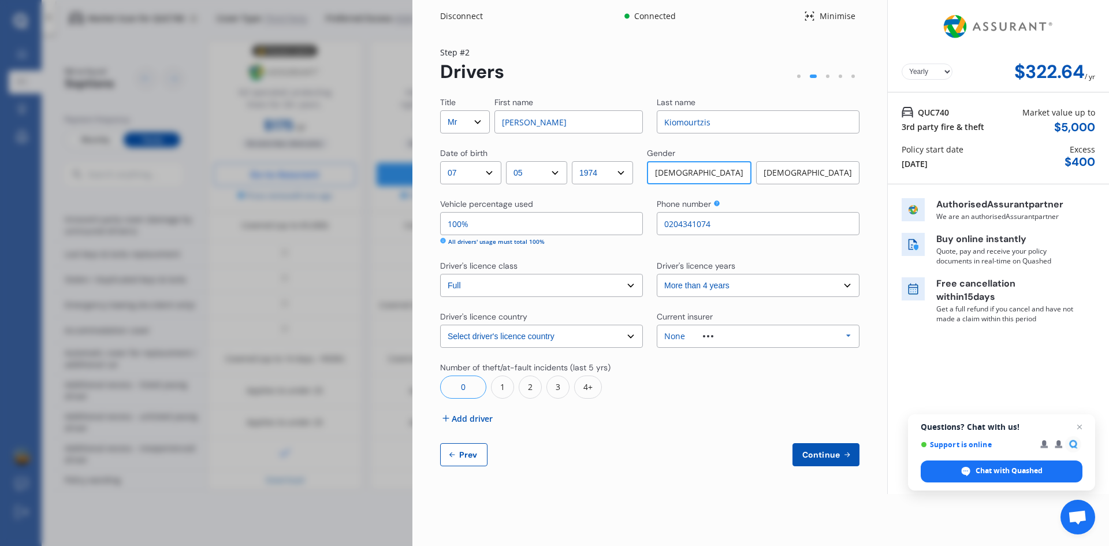
click at [821, 458] on span "Continue" at bounding box center [821, 454] width 42 height 9
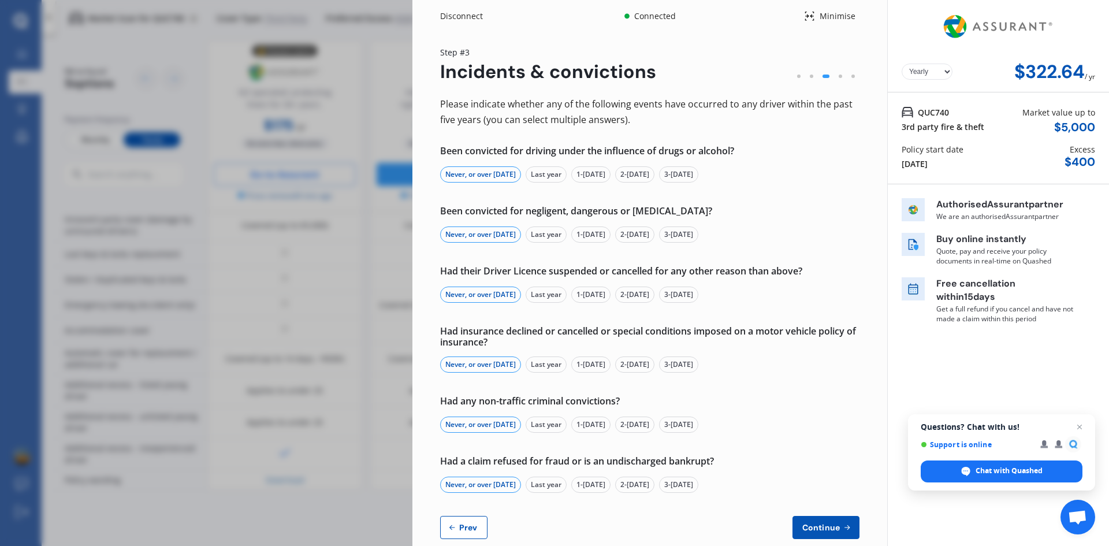
click at [484, 530] on button "Prev" at bounding box center [463, 527] width 47 height 23
select select "Mr"
select select "07"
select select "05"
select select "1974"
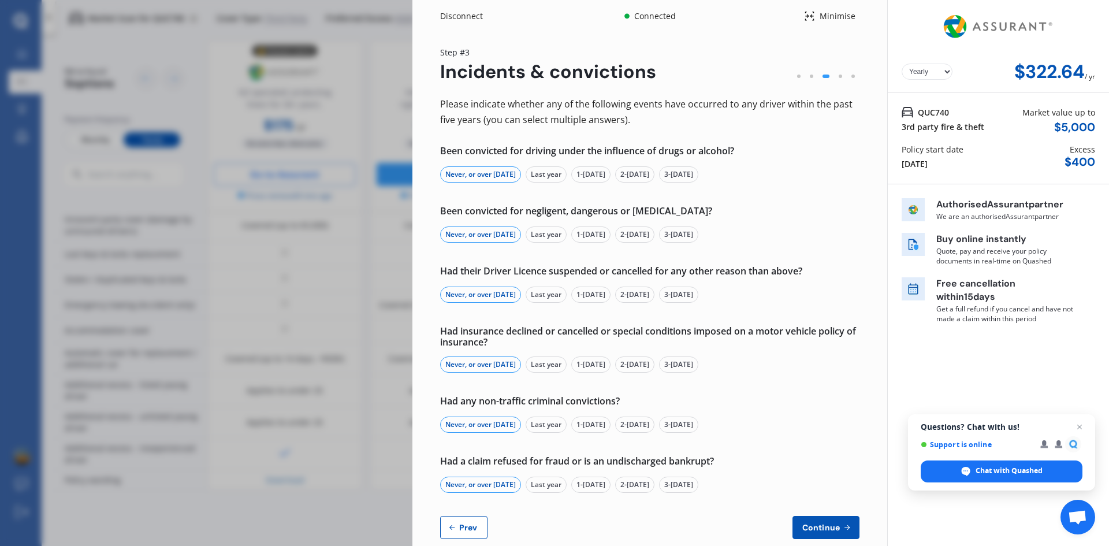
select select "full"
select select "more than 4 years"
select select "New Zealand"
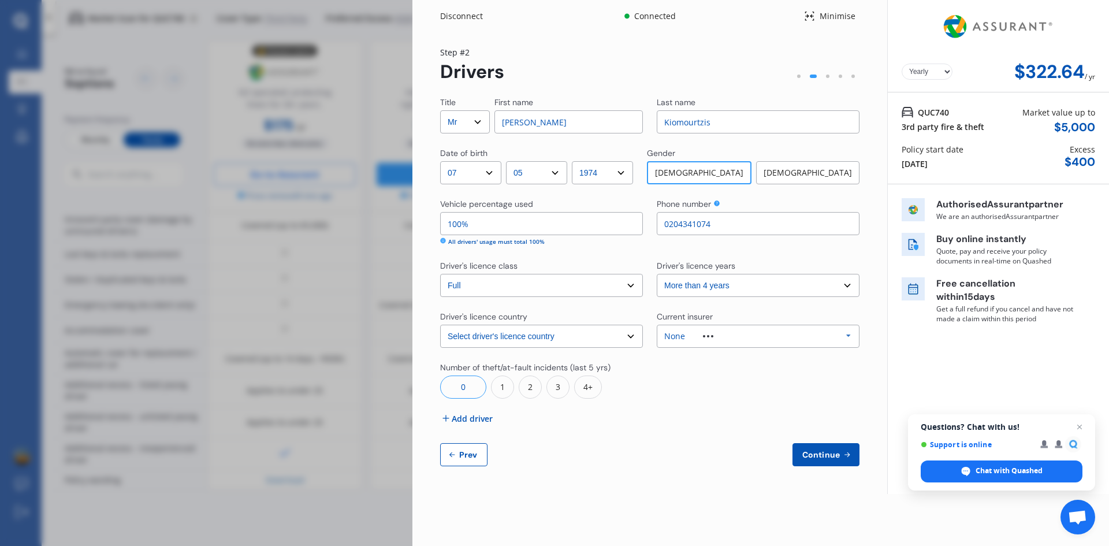
click at [463, 455] on span "Prev" at bounding box center [468, 454] width 23 height 9
select select "3rd partyfiretheft"
select select "0"
select select "In a garage"
select select "North Shore"
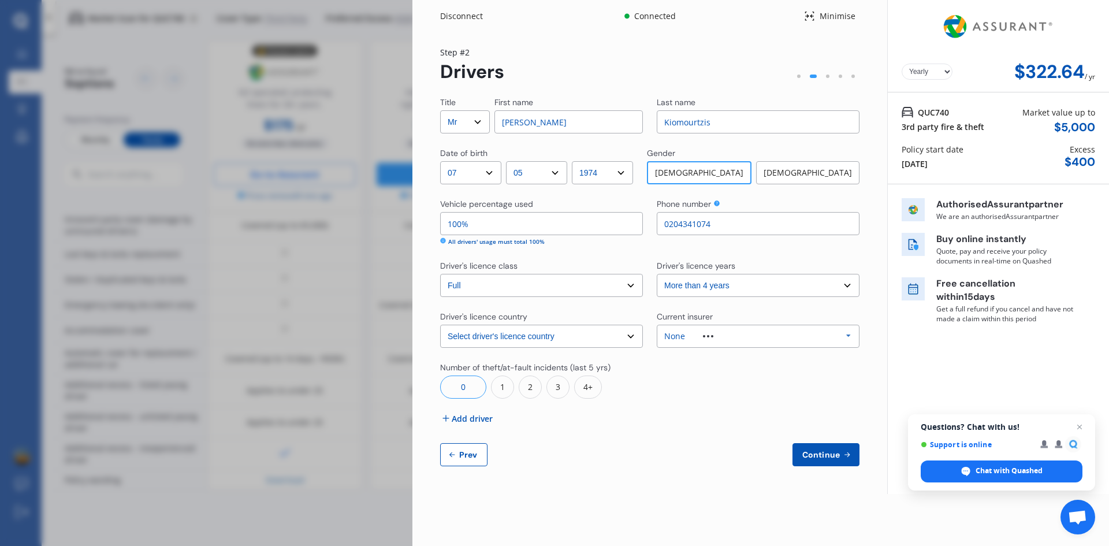
select select "15000"
select select "HONDA"
select select "FIT"
select select "PETROL"
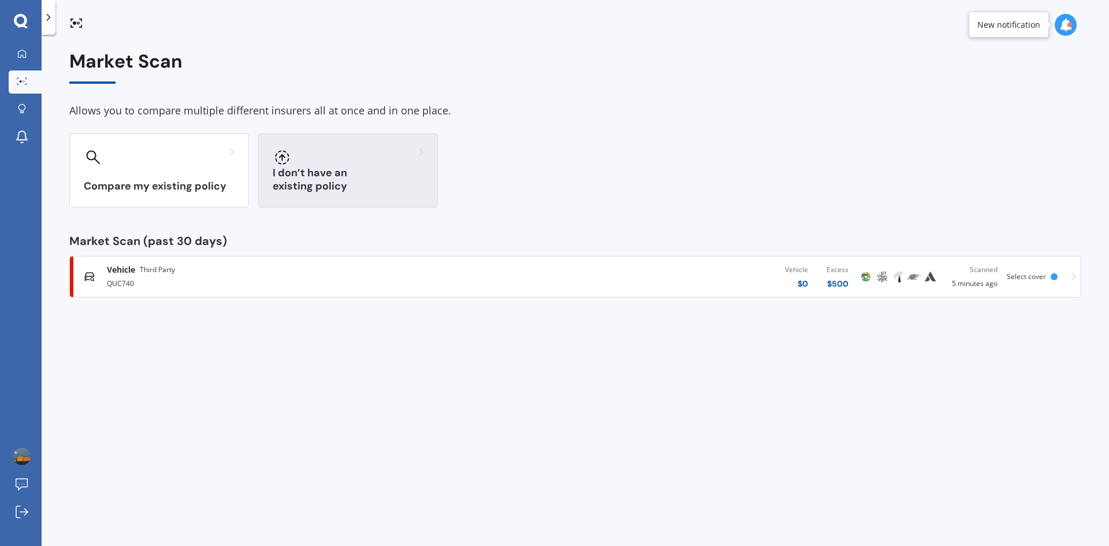
click at [346, 194] on div "I don’t have an existing policy" at bounding box center [348, 170] width 180 height 74
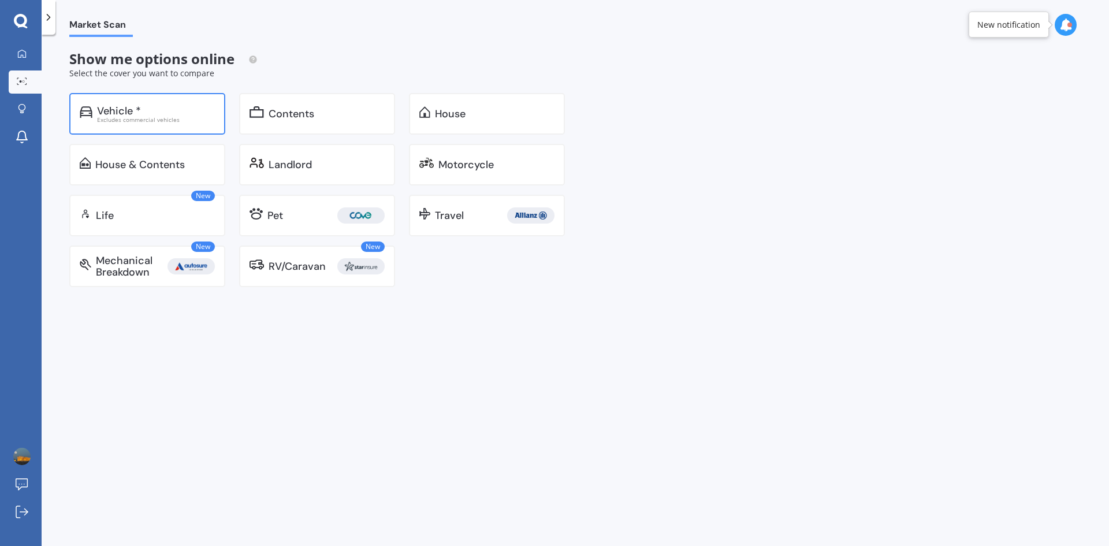
click at [160, 120] on div "Excludes commercial vehicles" at bounding box center [156, 120] width 118 height 6
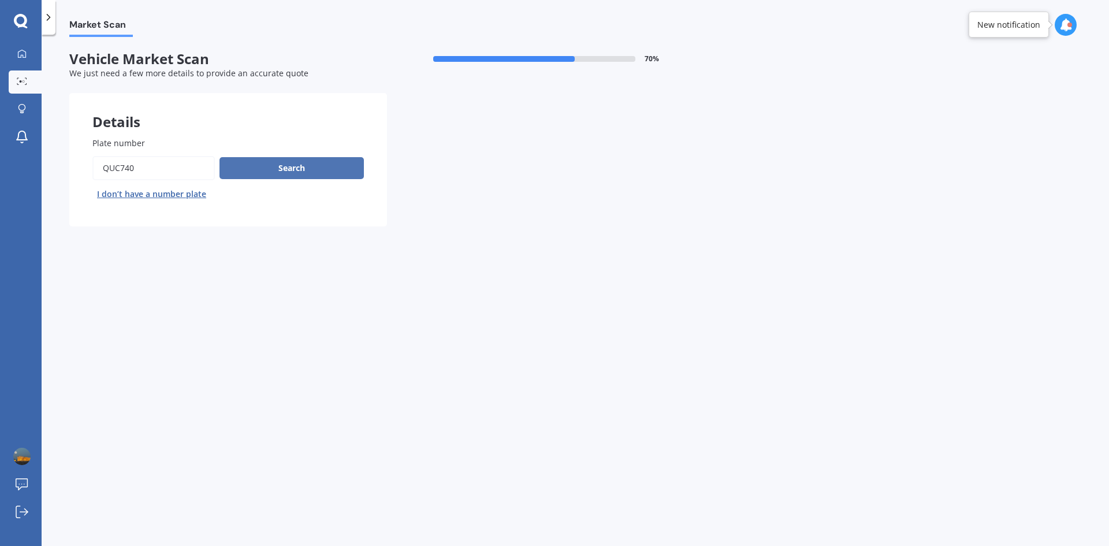
click at [262, 170] on button "Search" at bounding box center [292, 168] width 144 height 22
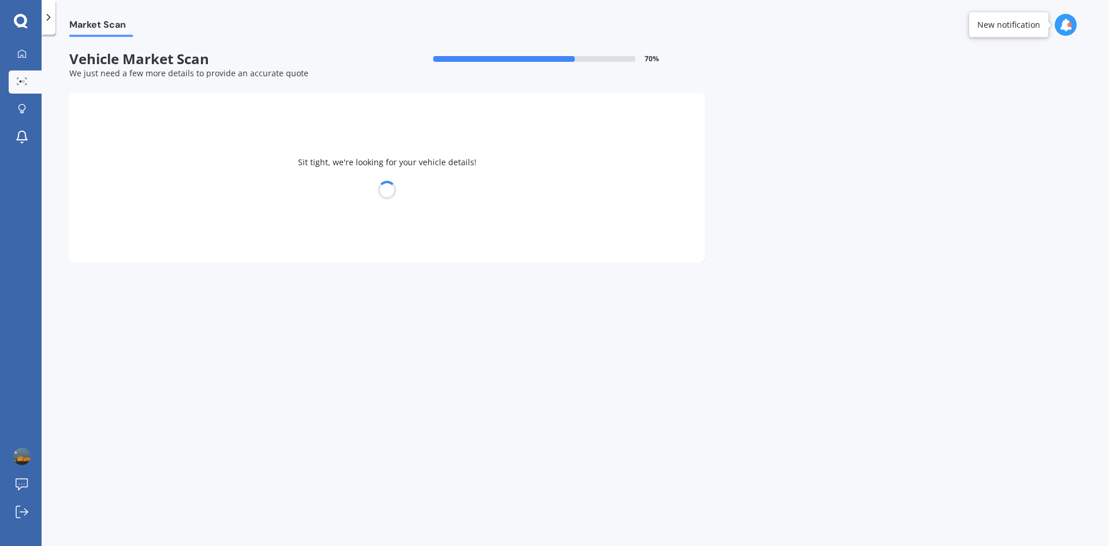
select select "HONDA"
select select "FIT"
select select "07"
select select "05"
select select "1974"
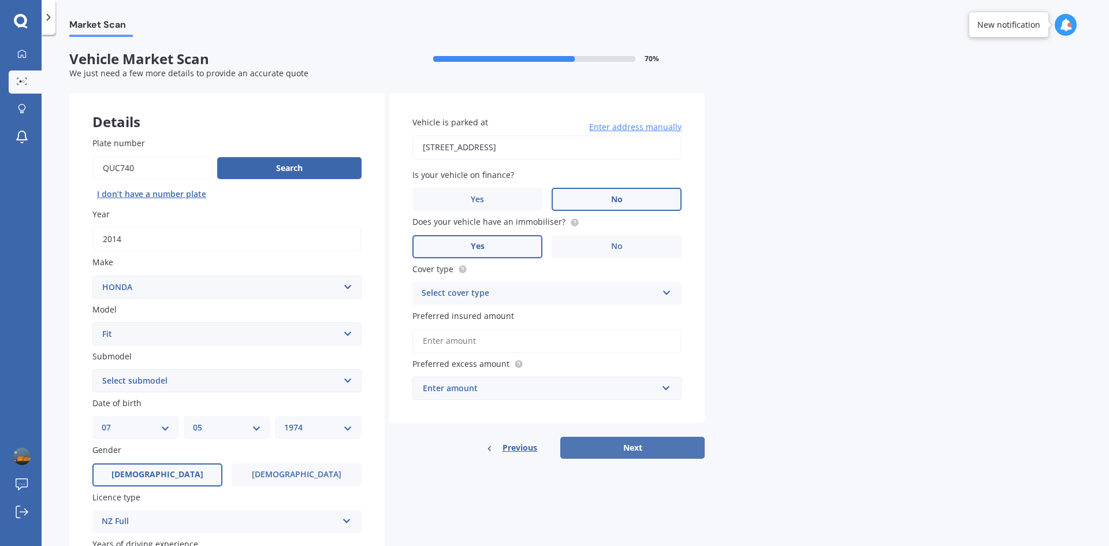
click at [636, 456] on button "Next" at bounding box center [633, 448] width 144 height 22
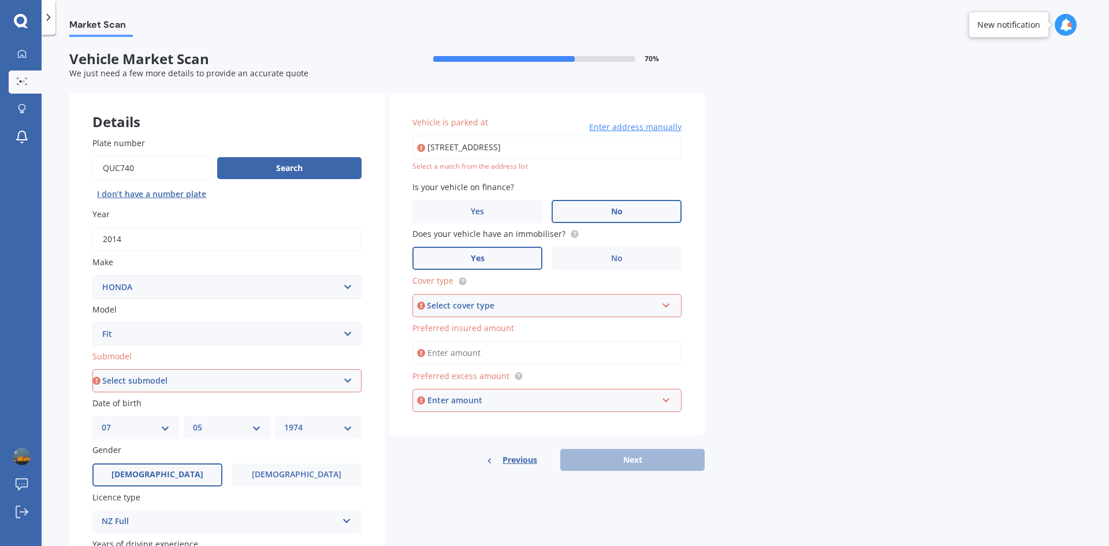
click at [479, 305] on div "Select cover type" at bounding box center [542, 305] width 230 height 13
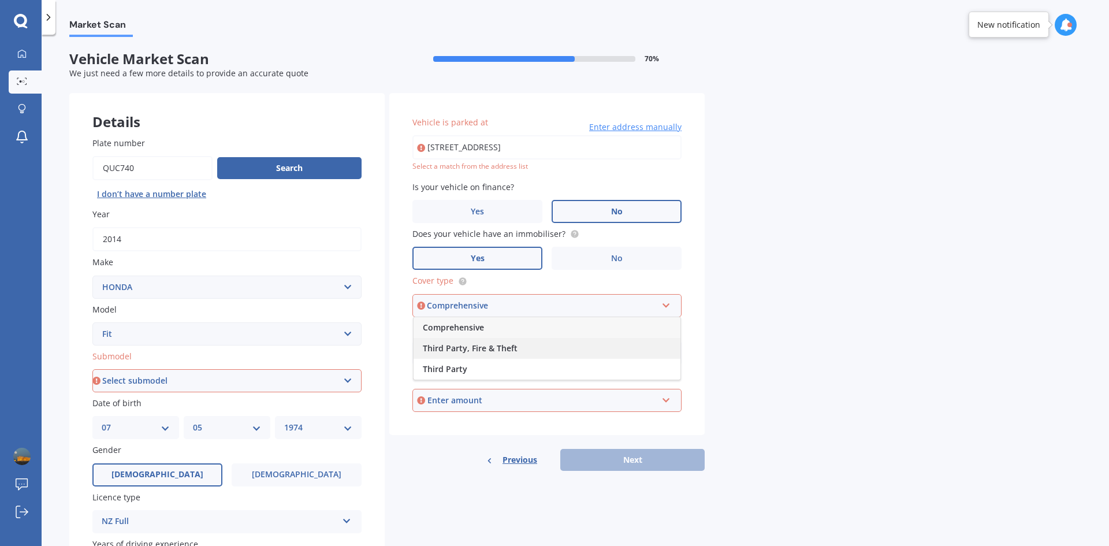
click at [491, 347] on span "Third Party, Fire & Theft" at bounding box center [470, 348] width 95 height 11
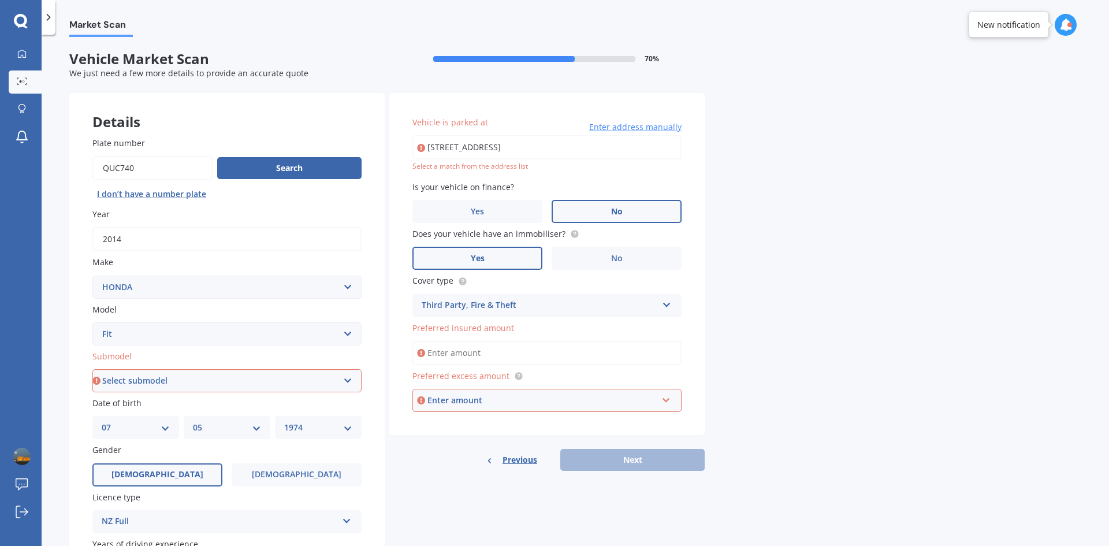
click at [481, 354] on input "Preferred insured amount" at bounding box center [547, 353] width 269 height 24
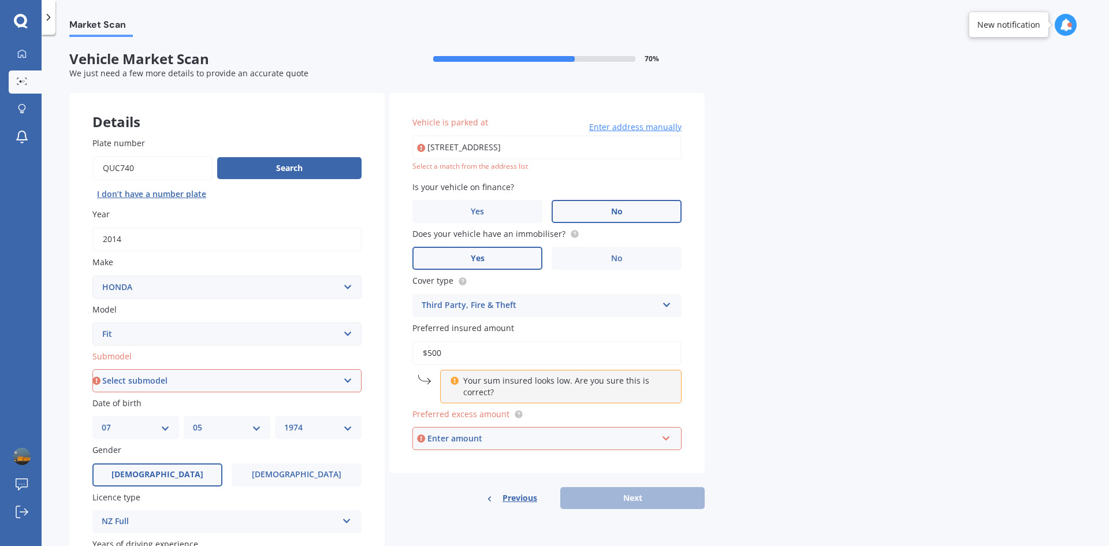
drag, startPoint x: 472, startPoint y: 349, endPoint x: 383, endPoint y: 344, distance: 88.5
click at [383, 344] on div "Details Plate number Search I don’t have a number plate Year 2014 Make Select m…" at bounding box center [387, 372] width 636 height 558
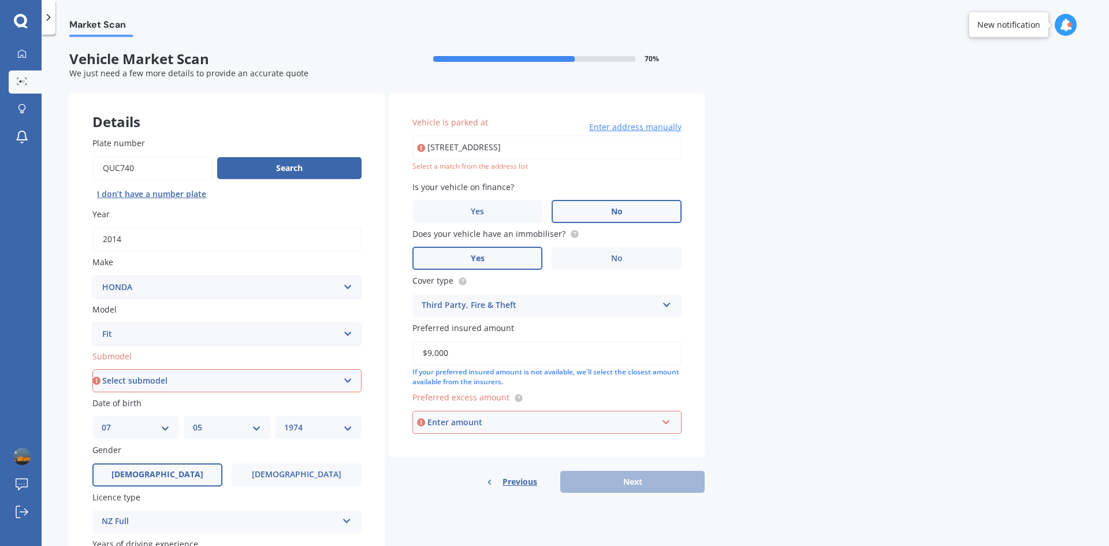
click at [741, 384] on div "Market Scan Vehicle Market Scan 70 % We just need a few more details to provide…" at bounding box center [576, 292] width 1068 height 511
click at [454, 351] on input "$9,000" at bounding box center [547, 353] width 269 height 24
drag, startPoint x: 454, startPoint y: 351, endPoint x: 394, endPoint y: 351, distance: 60.1
click at [394, 351] on div "Vehicle is parked at 16 Cantina Avenue, Bayview, Auckland 0629 Enter address ma…" at bounding box center [546, 275] width 315 height 364
click at [772, 331] on div "Market Scan Vehicle Market Scan 70 % We just need a few more details to provide…" at bounding box center [576, 292] width 1068 height 511
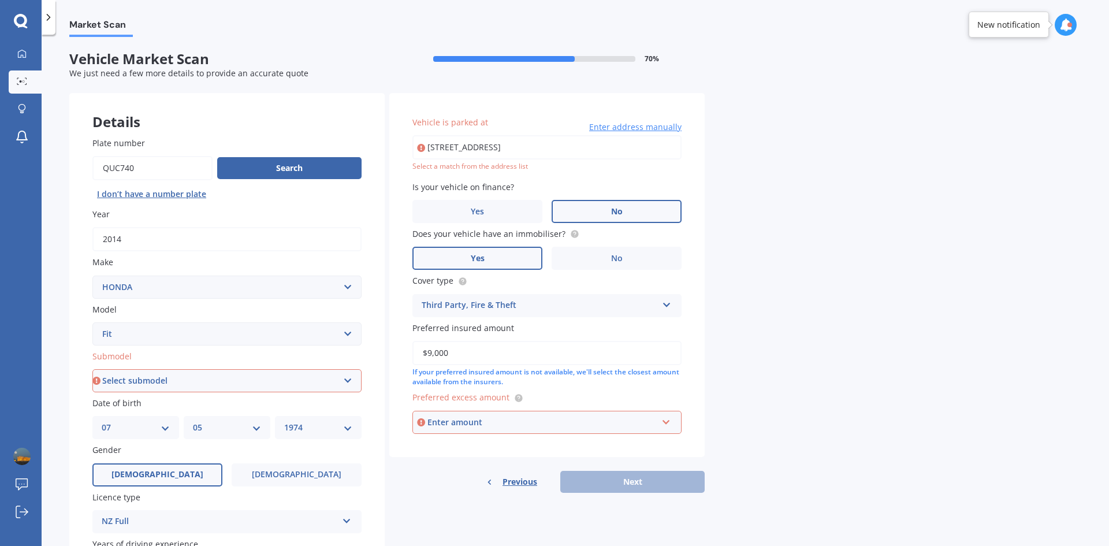
drag, startPoint x: 474, startPoint y: 355, endPoint x: 382, endPoint y: 355, distance: 91.9
click at [382, 355] on div "Details Plate number Search I don’t have a number plate Year 2014 Make Select m…" at bounding box center [387, 372] width 636 height 558
click at [706, 353] on div "Market Scan Vehicle Market Scan 70 % We just need a few more details to provide…" at bounding box center [576, 292] width 1068 height 511
drag, startPoint x: 474, startPoint y: 352, endPoint x: 398, endPoint y: 354, distance: 76.3
click at [398, 354] on div "Vehicle is parked at 16 Cantina Avenue, Bayview, Auckland 0629 Enter address ma…" at bounding box center [546, 275] width 315 height 364
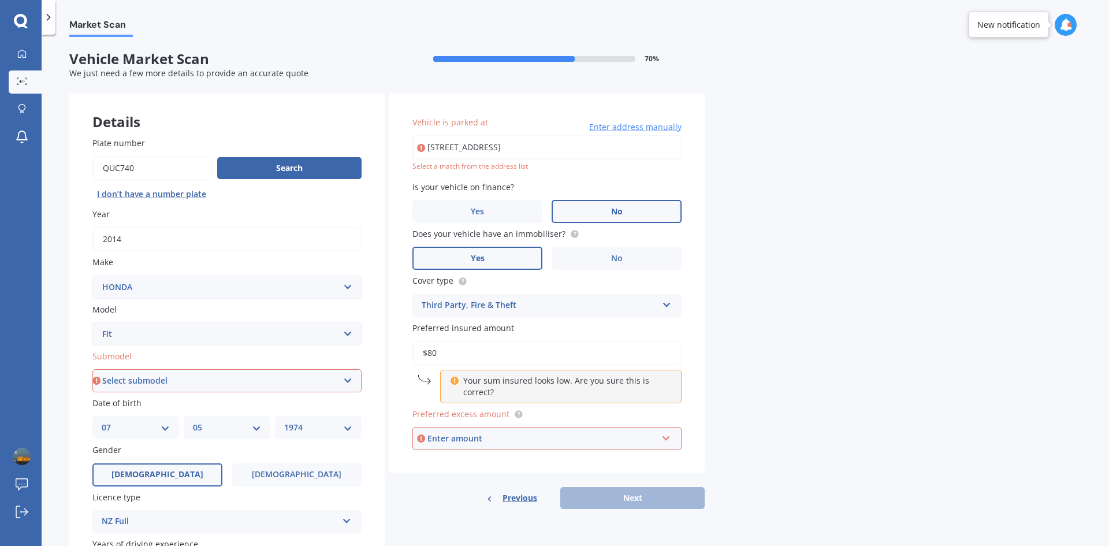
type input "$8"
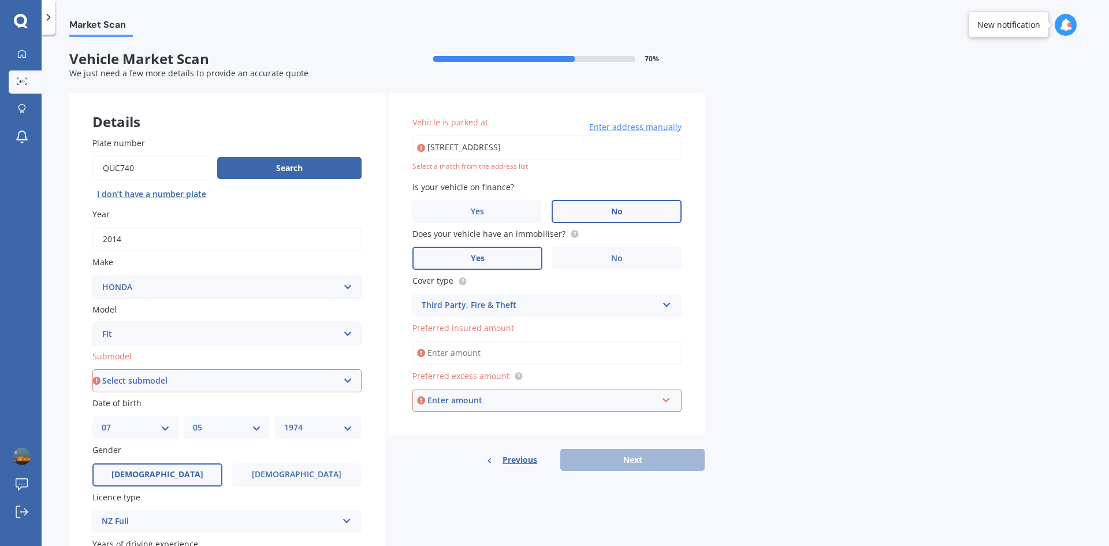
click at [785, 336] on div "Market Scan Vehicle Market Scan 70 % We just need a few more details to provide…" at bounding box center [576, 292] width 1068 height 511
click at [485, 350] on input "Preferred insured amount" at bounding box center [547, 353] width 269 height 24
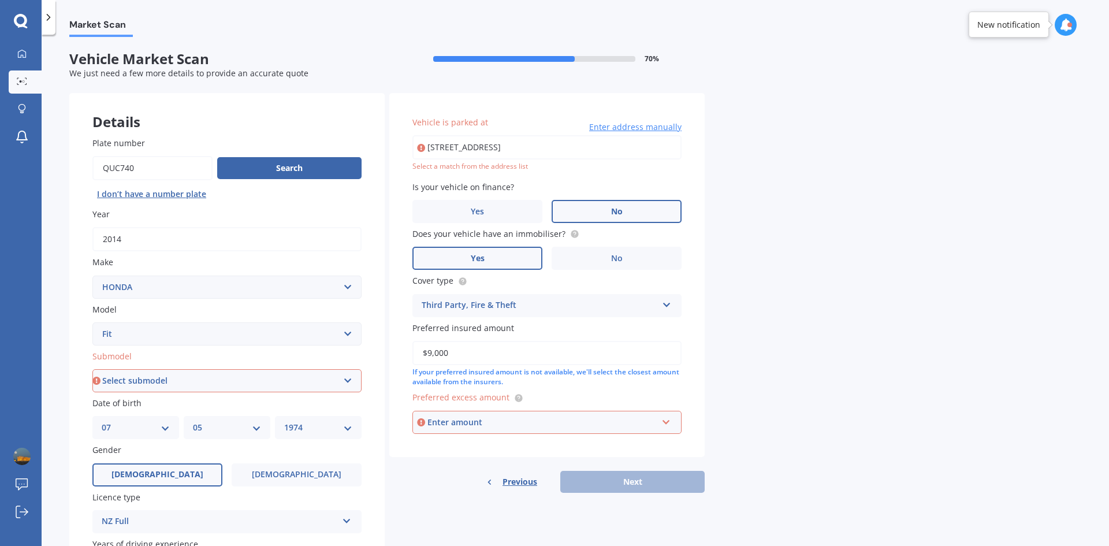
type input "$9,000"
click at [689, 350] on div "Vehicle is parked at 16 Cantina Avenue, Bayview, Auckland 0629 Enter address ma…" at bounding box center [546, 275] width 315 height 364
click at [644, 417] on div "Enter amount" at bounding box center [543, 422] width 230 height 13
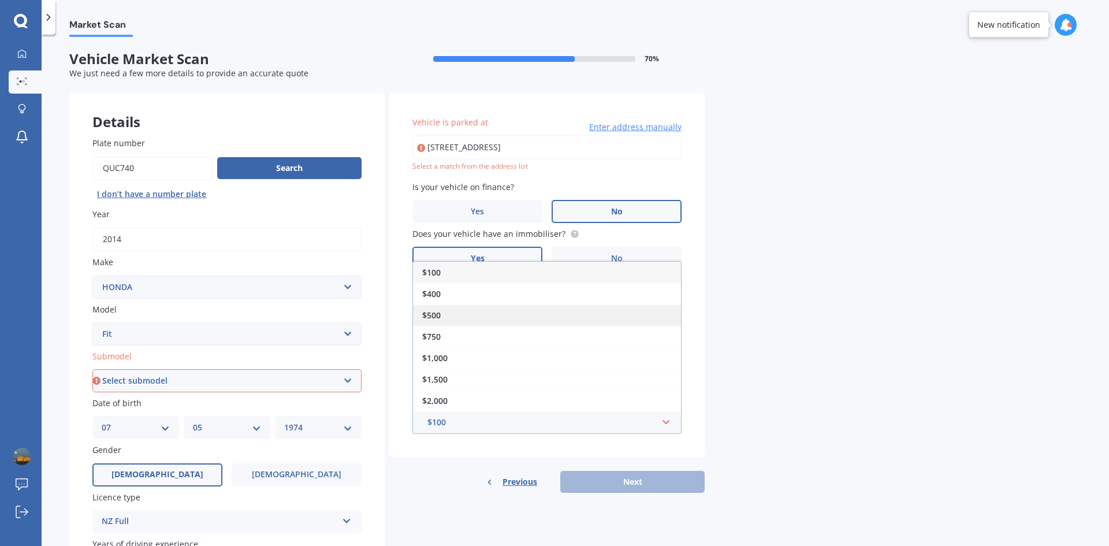
click at [463, 321] on div "$500" at bounding box center [547, 315] width 268 height 21
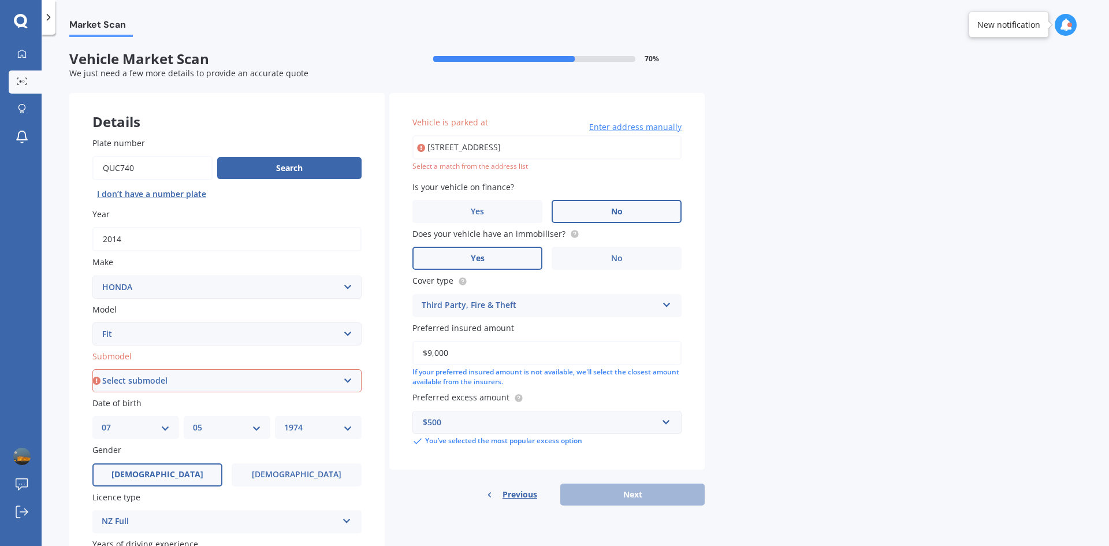
click at [305, 383] on select "Select submodel Diesel EV Hybrid Petrol" at bounding box center [226, 380] width 269 height 23
select select "PETROL"
click at [92, 369] on select "Select submodel Diesel EV Hybrid Petrol" at bounding box center [226, 380] width 269 height 23
type input "16 Cantina Avenue, Bayview, Auckland 0629"
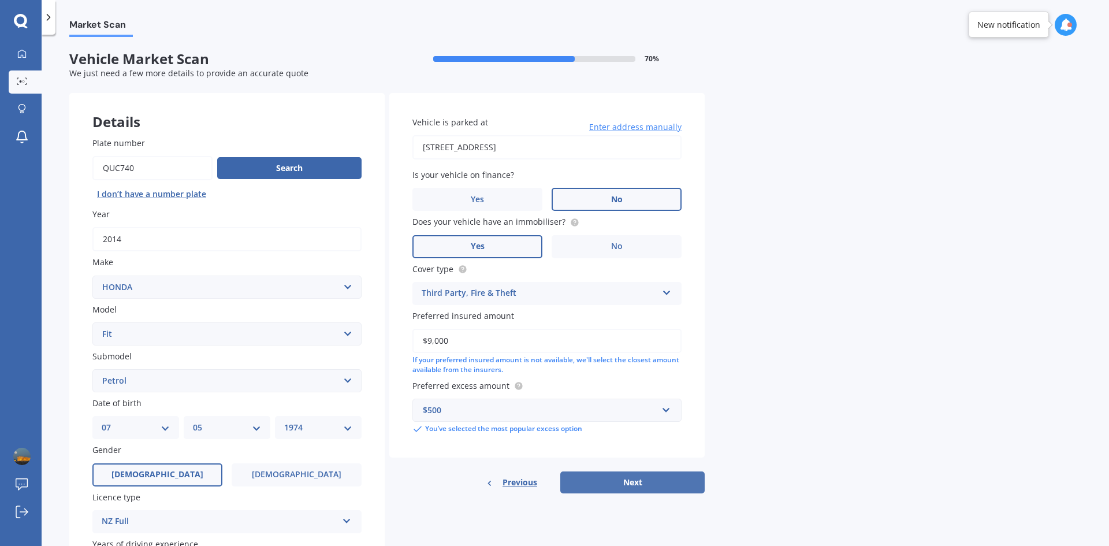
click at [641, 480] on button "Next" at bounding box center [633, 483] width 144 height 22
select select "07"
select select "05"
select select "1974"
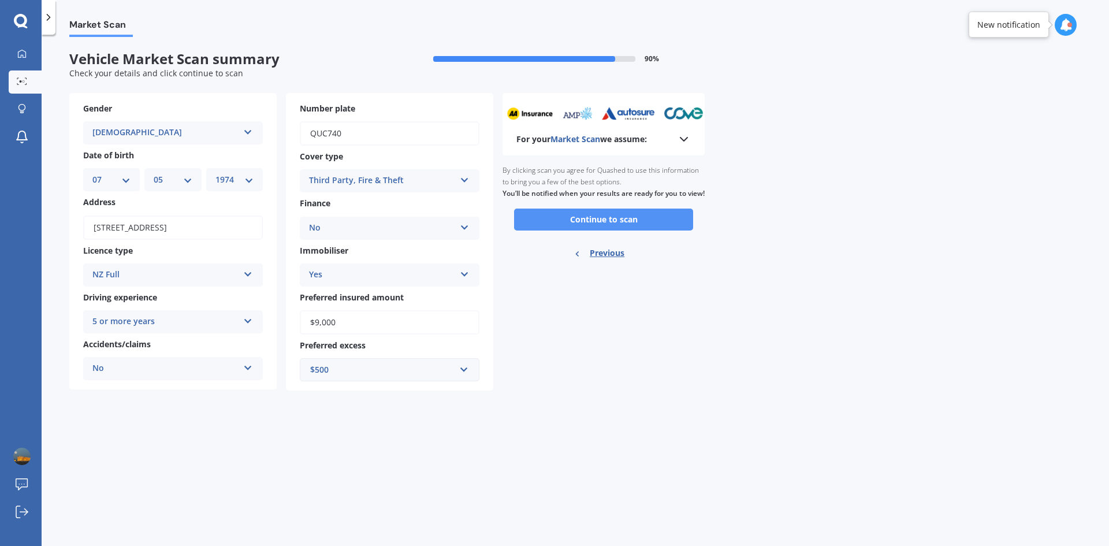
click at [571, 231] on button "Continue to scan" at bounding box center [603, 220] width 179 height 22
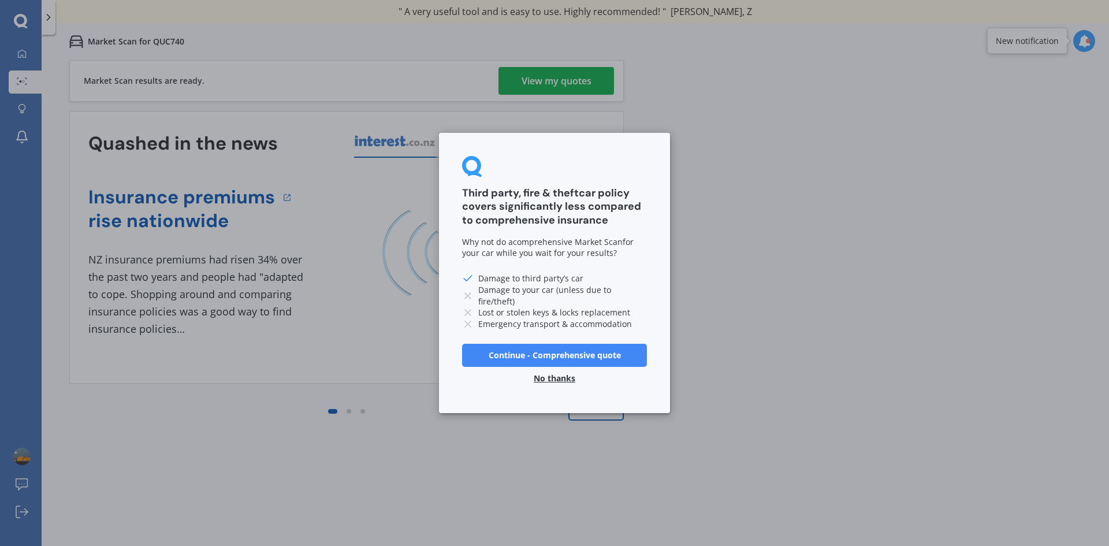
click at [558, 377] on button "No thanks" at bounding box center [554, 378] width 55 height 23
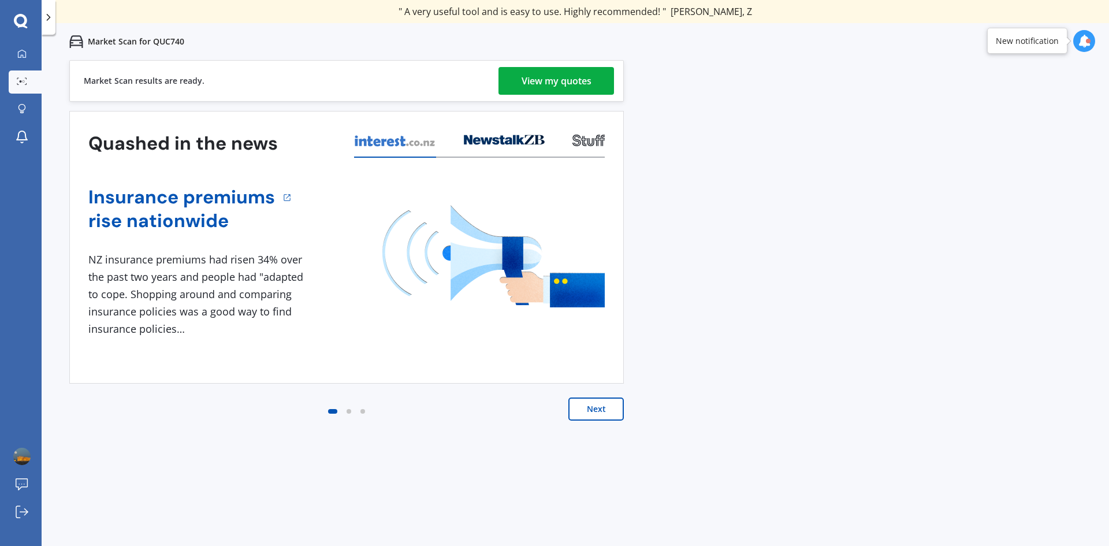
click at [543, 78] on div "View my quotes" at bounding box center [557, 81] width 70 height 28
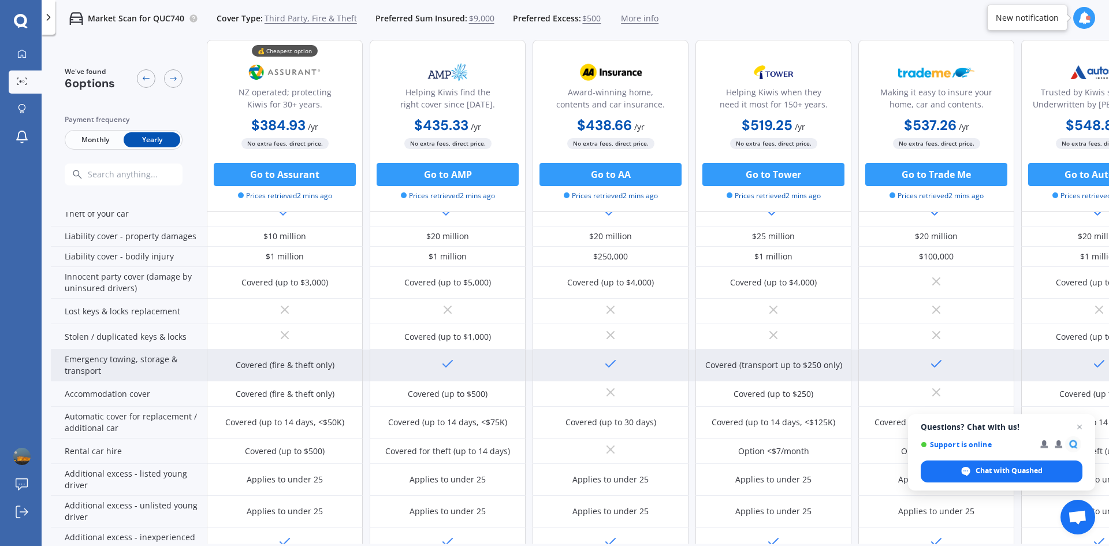
scroll to position [142, 0]
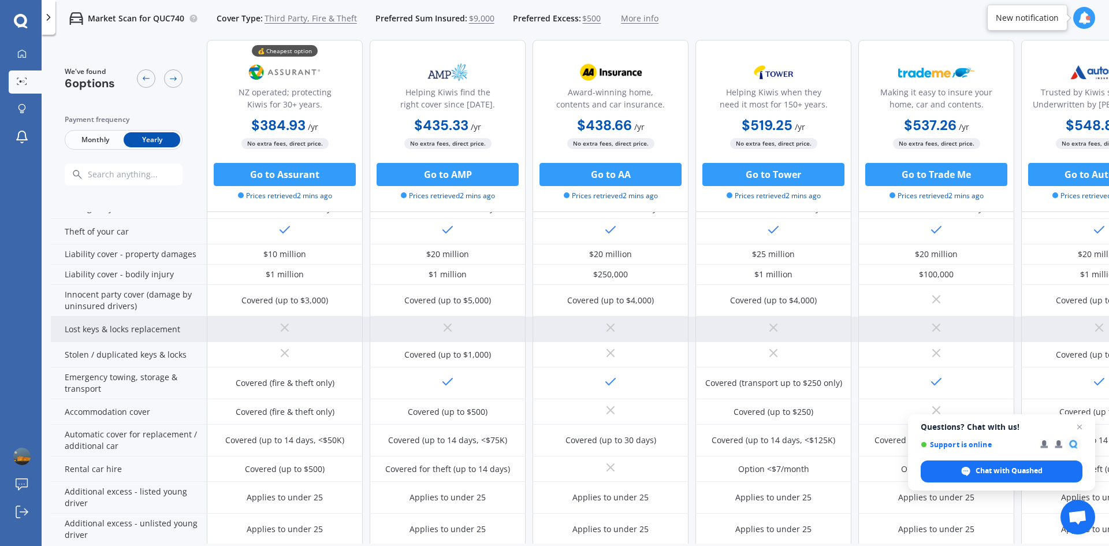
drag, startPoint x: 298, startPoint y: 180, endPoint x: 289, endPoint y: 322, distance: 142.4
click at [289, 322] on div "We've found 6 options Payment frequency Monthly Yearly 💰 Cheapest option NZ ope…" at bounding box center [614, 247] width 1127 height 699
click at [289, 322] on icon at bounding box center [285, 328] width 14 height 14
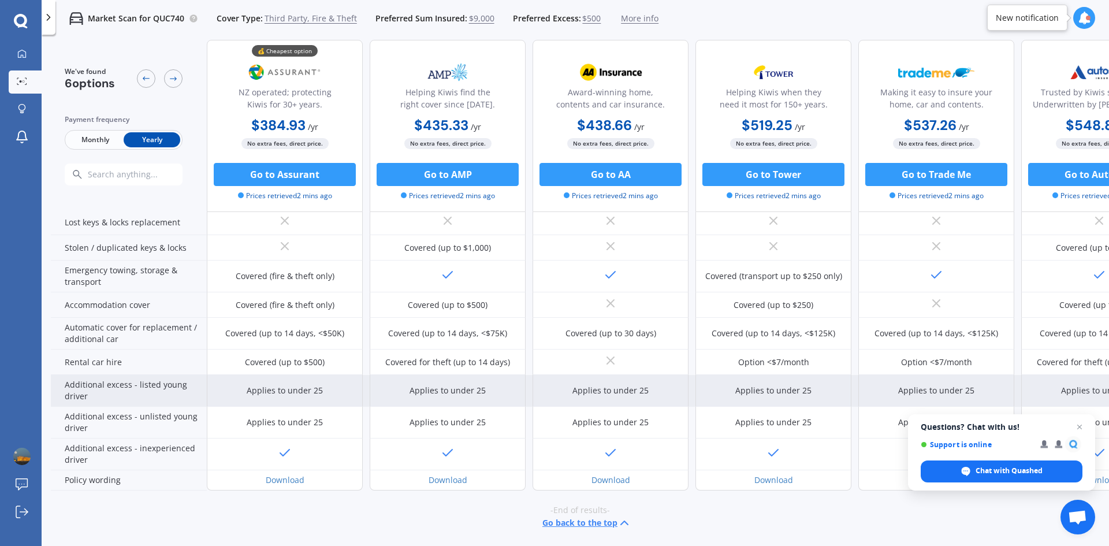
scroll to position [257, 0]
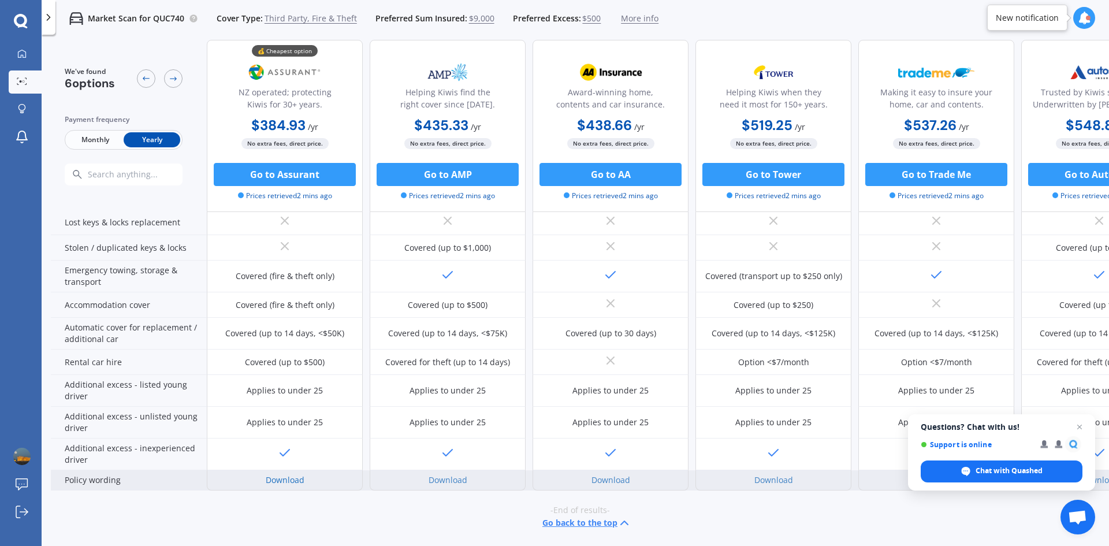
click at [302, 474] on link "Download" at bounding box center [285, 479] width 39 height 11
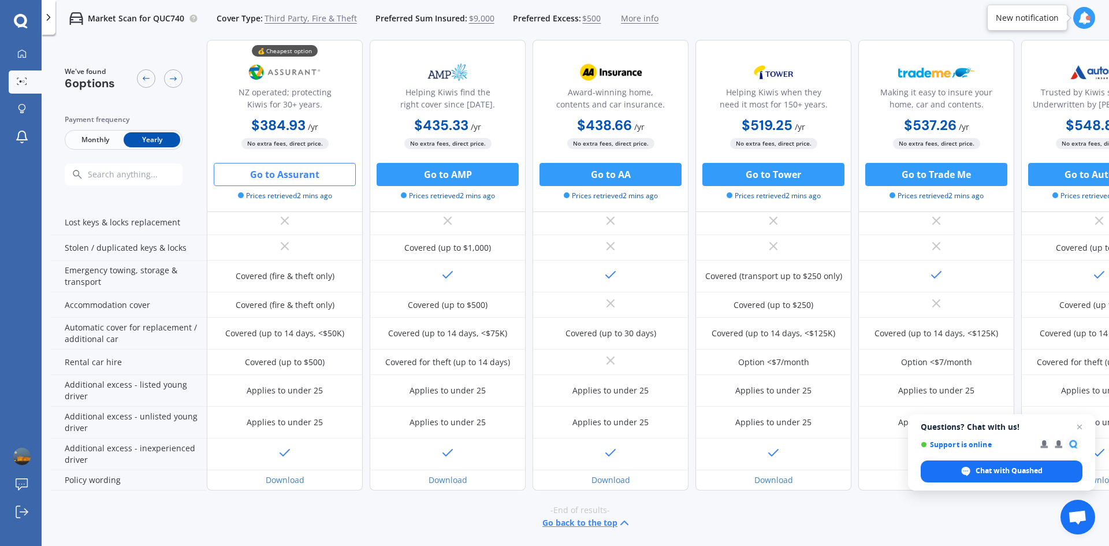
click at [275, 178] on button "Go to Assurant" at bounding box center [285, 174] width 142 height 23
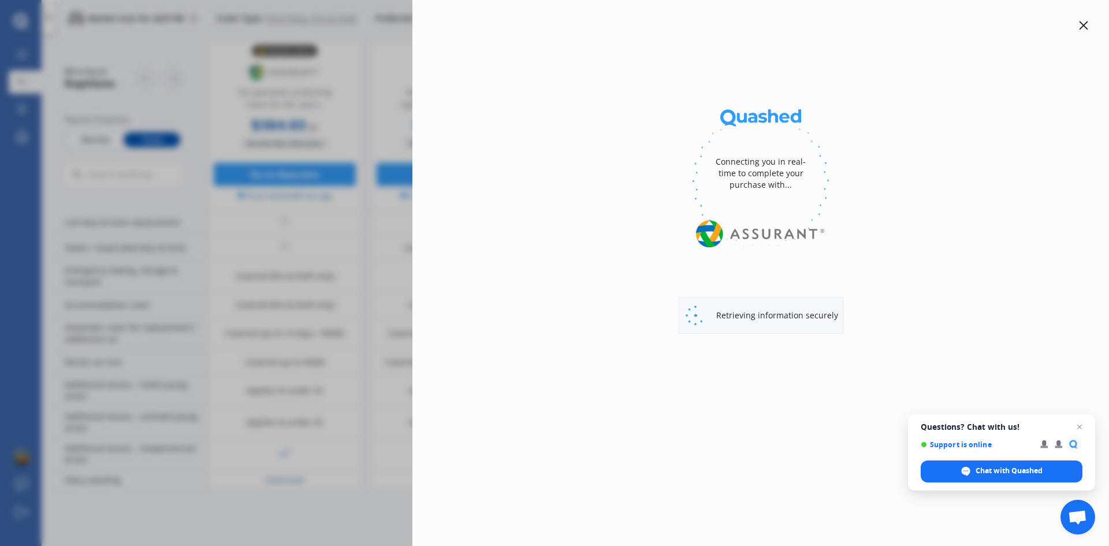
select select "3rd partyfiretheft"
select select "0"
select select "North Shore"
select select "HONDA"
select select "FIT"
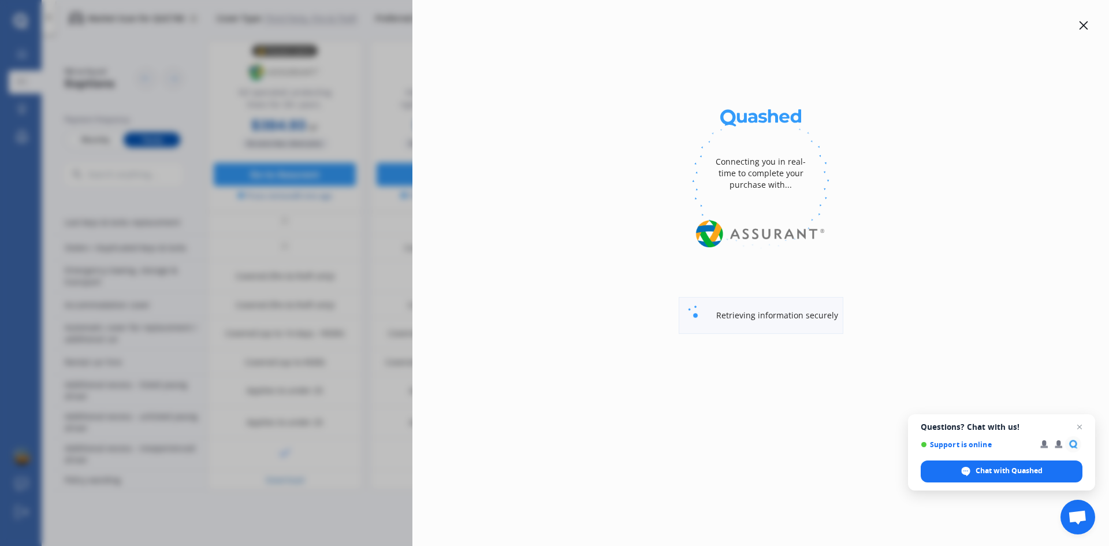
select select "PETROL"
